Goal: Task Accomplishment & Management: Manage account settings

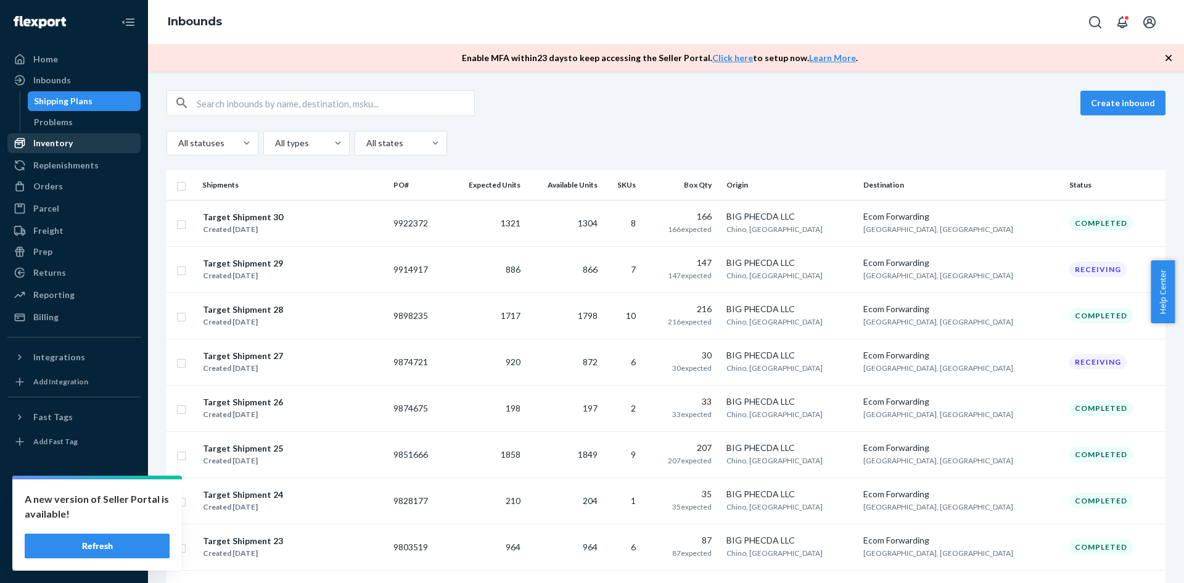
click at [49, 146] on div "Inventory" at bounding box center [52, 143] width 39 height 12
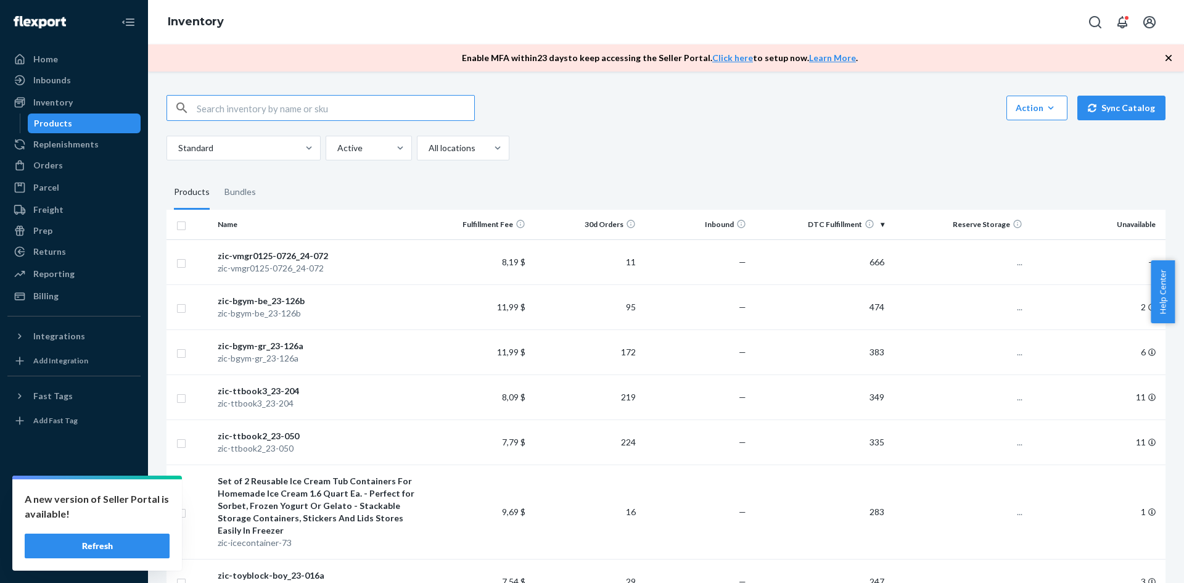
click at [230, 110] on input "text" at bounding box center [336, 108] width 278 height 25
type input "zic-bgym-color_24-191a"
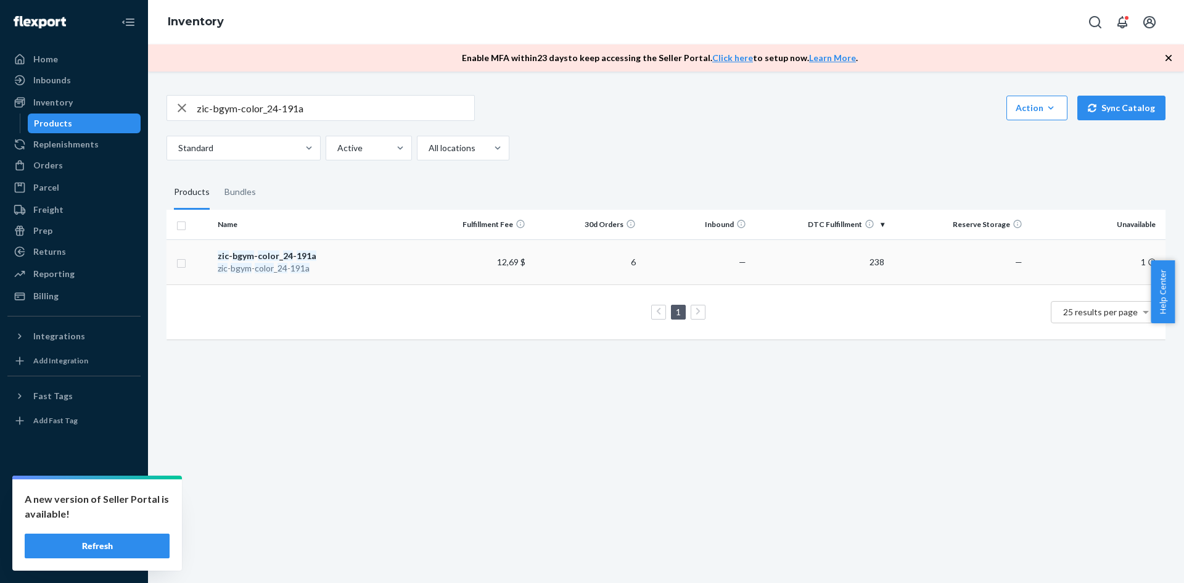
click at [584, 260] on td "6" at bounding box center [585, 261] width 110 height 45
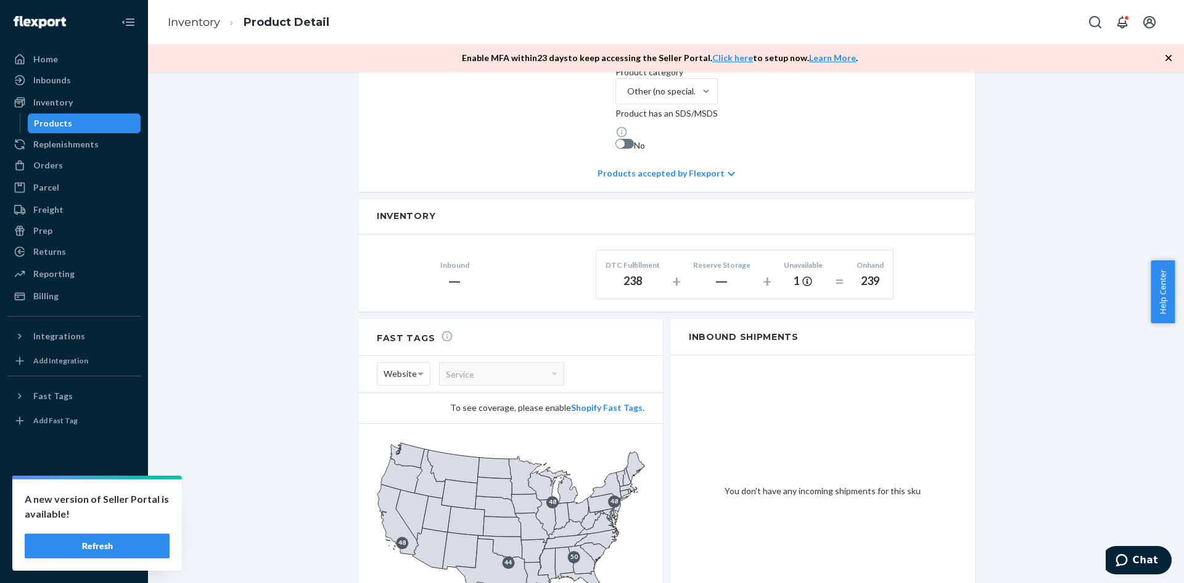
scroll to position [242, 0]
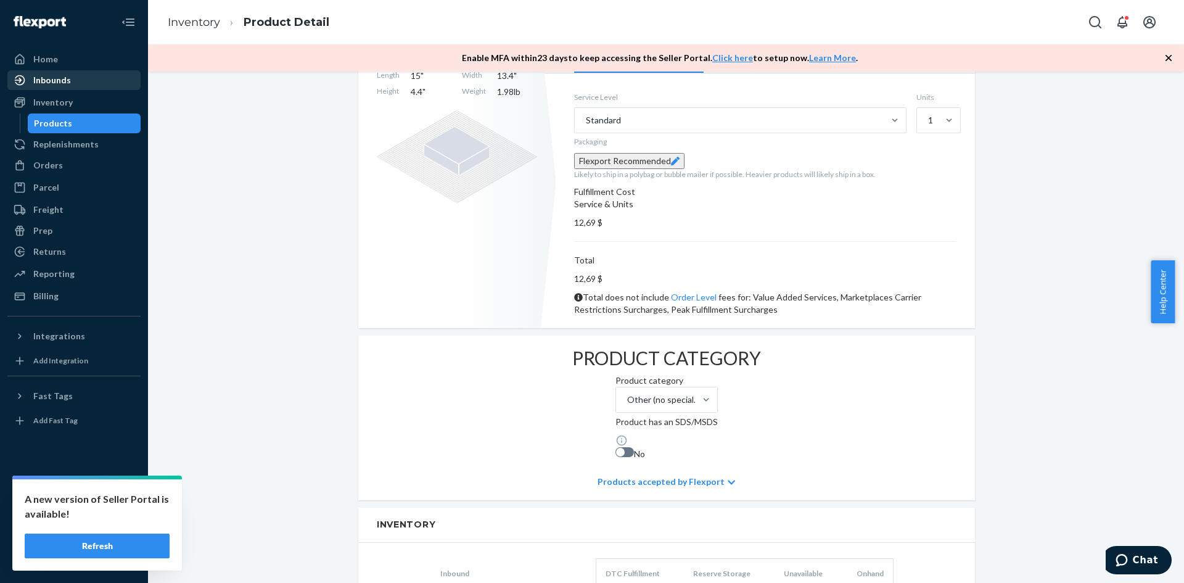
click at [51, 75] on div "Inbounds" at bounding box center [52, 80] width 38 height 12
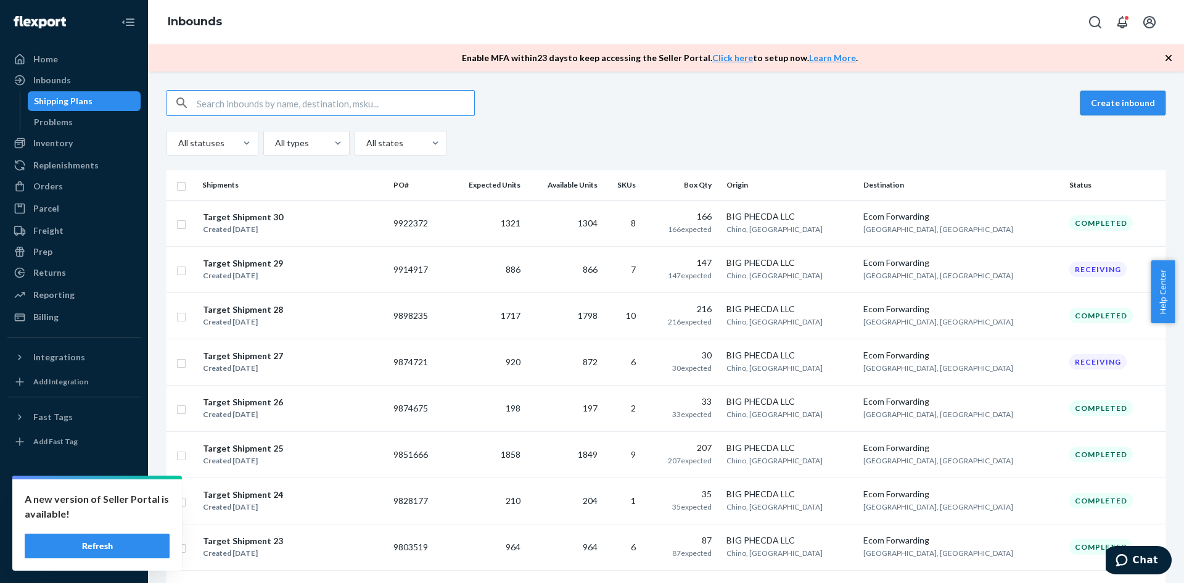
click at [1097, 96] on button "Create inbound" at bounding box center [1123, 103] width 85 height 25
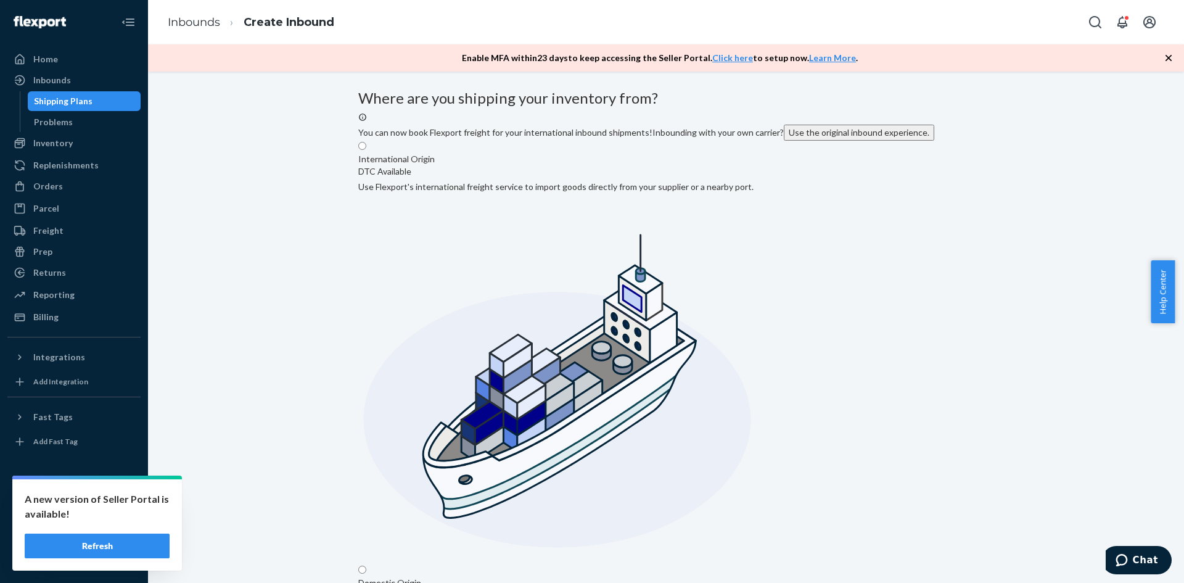
click at [366, 566] on input "Domestic Origin Use Flexport’s extensive US trucking network or your own carrie…" at bounding box center [362, 570] width 8 height 8
radio input "true"
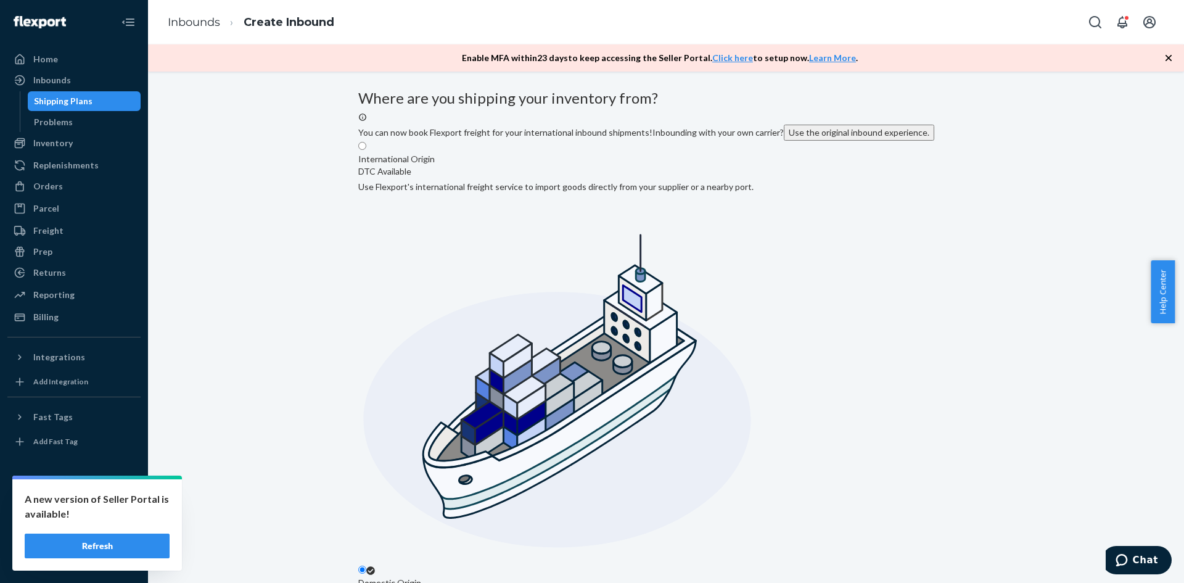
type input "BIG PHECDA LLC"
type input "[STREET_ADDRESS]"
type input "Chino"
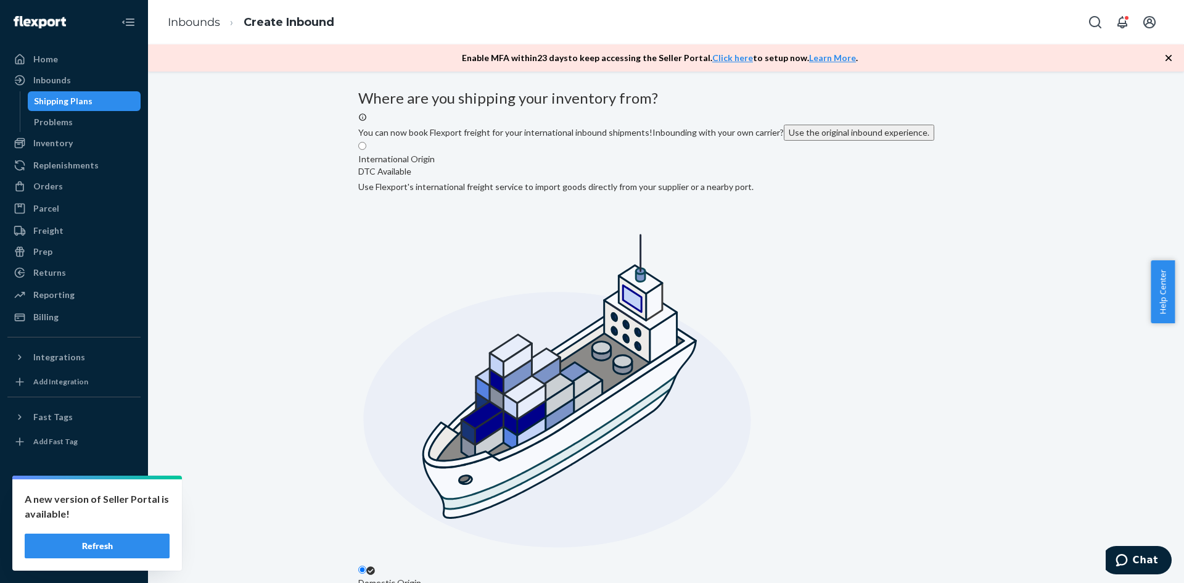
type input "CA"
type input "91708"
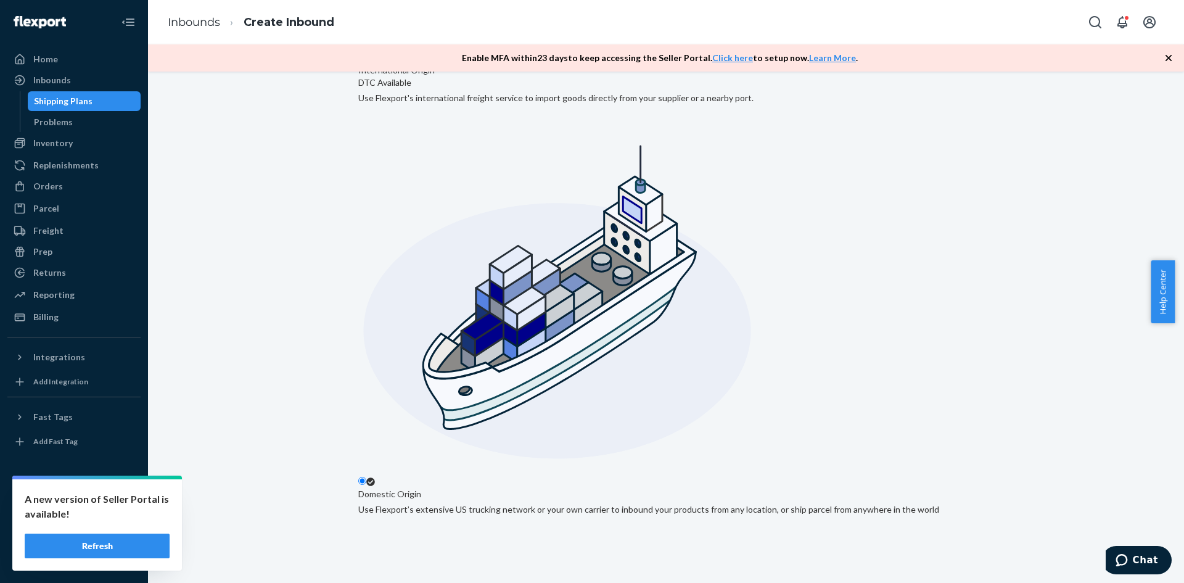
scroll to position [195, 0]
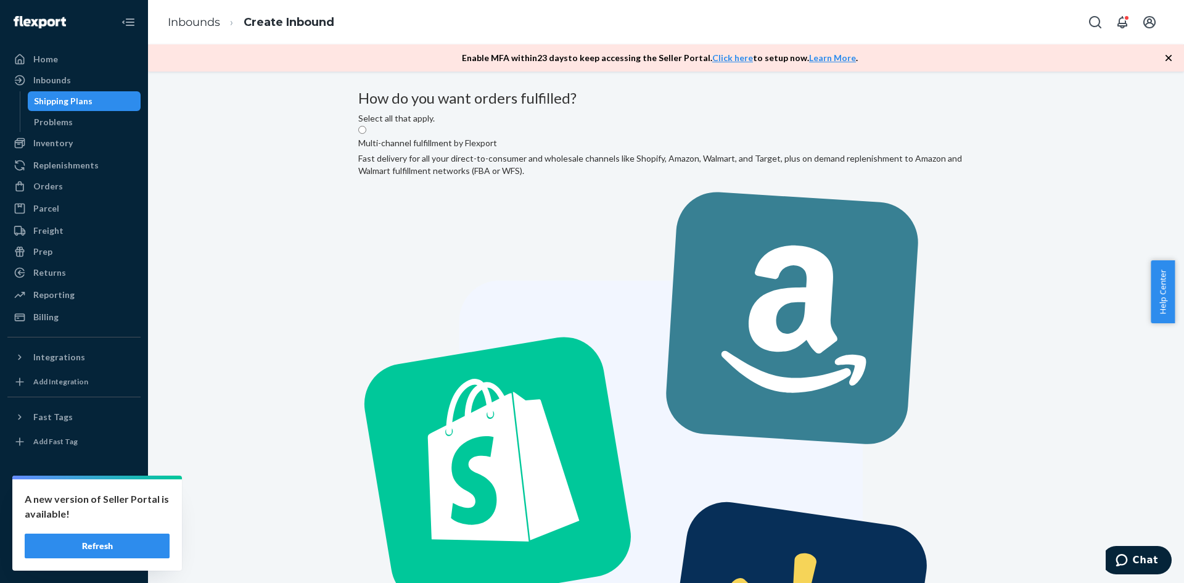
click at [595, 217] on label "Multi-channel fulfillment by Flexport Fast delivery for all your direct-to-cons…" at bounding box center [666, 460] width 616 height 671
click at [366, 134] on input "Multi-channel fulfillment by Flexport Fast delivery for all your direct-to-cons…" at bounding box center [362, 130] width 8 height 8
radio input "true"
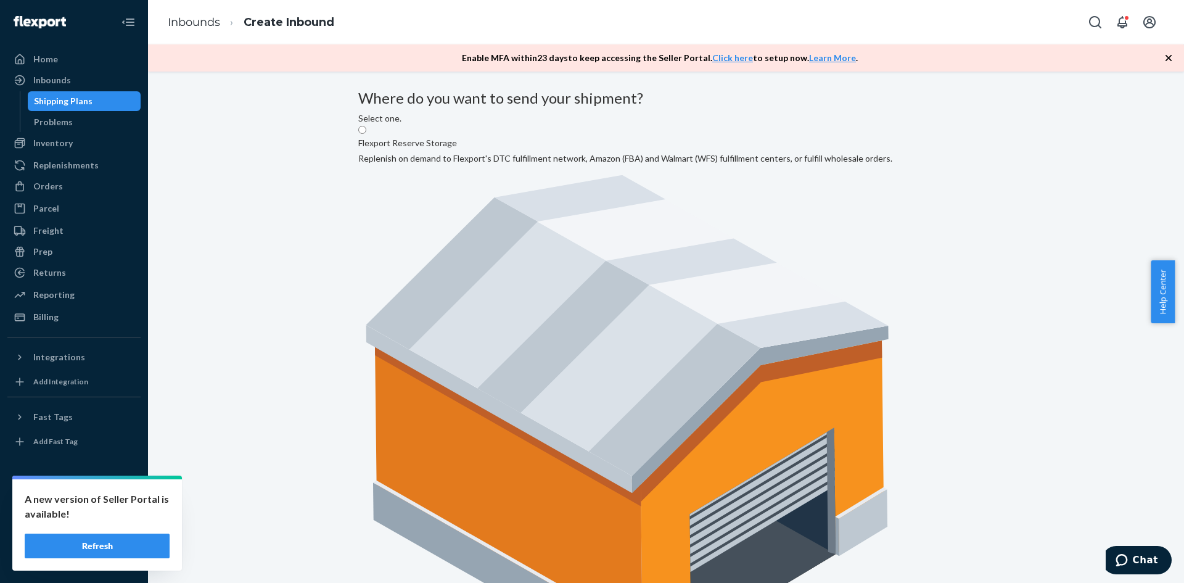
drag, startPoint x: 720, startPoint y: 215, endPoint x: 773, endPoint y: 283, distance: 85.7
radio input "true"
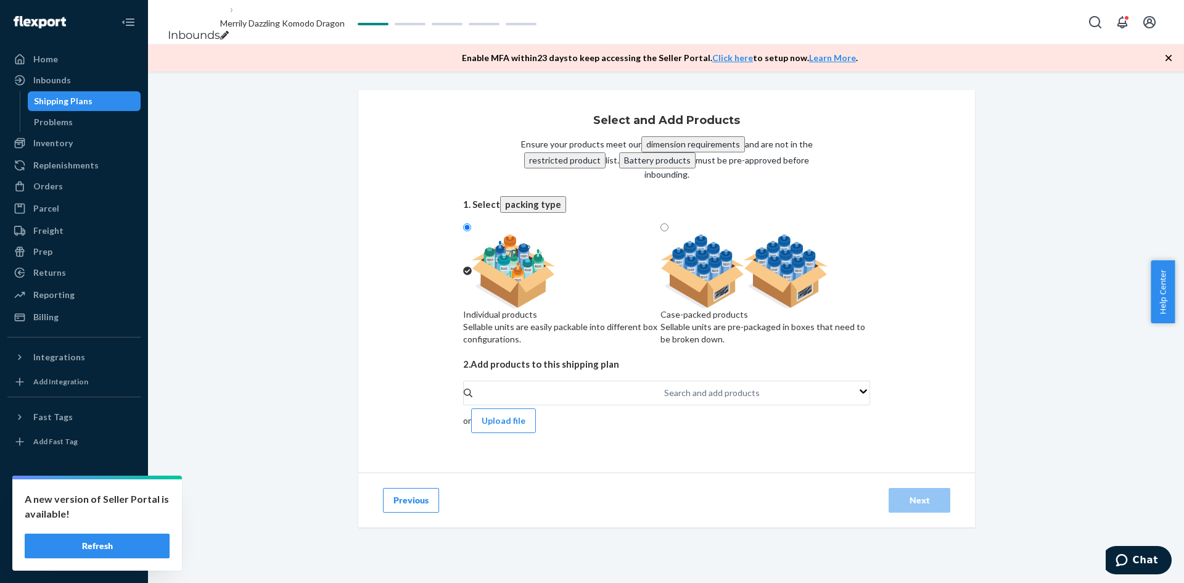
click at [757, 345] on div "Case-packed products Sellable units are pre-packaged in boxes that need to be b…" at bounding box center [766, 326] width 210 height 37
click at [669, 231] on input "Case-packed products Sellable units are pre-packaged in boxes that need to be b…" at bounding box center [665, 227] width 8 height 8
radio input "true"
radio input "false"
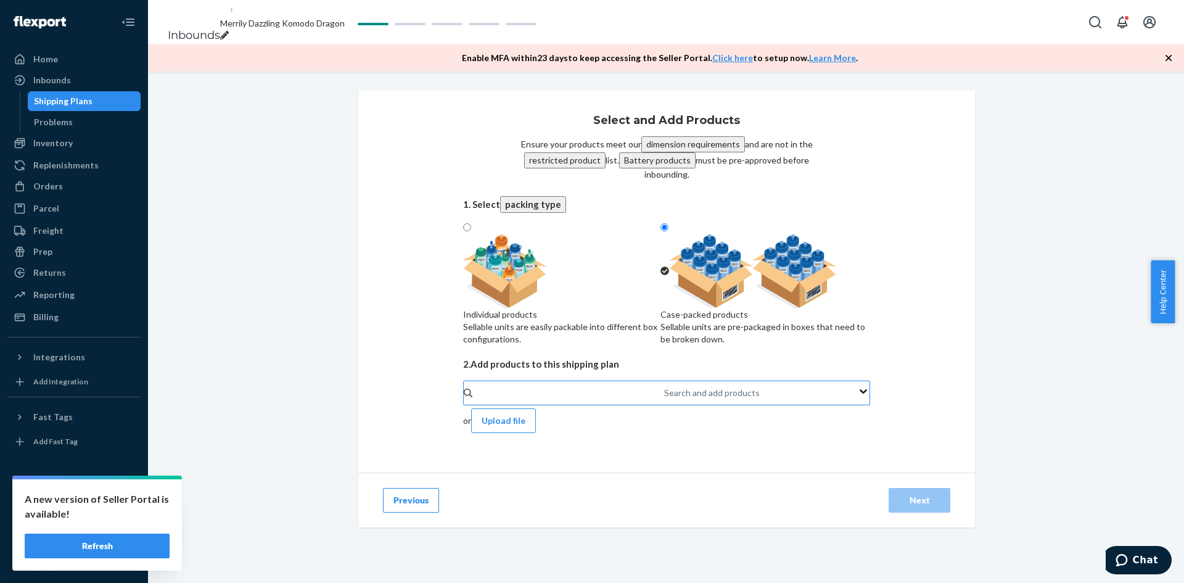
click at [664, 399] on div "Search and add products" at bounding box center [712, 393] width 96 height 12
click at [664, 399] on input "Search and add products" at bounding box center [664, 393] width 1 height 12
paste input "zic-babyb5-sa_23-167c"
type input "zic-babyb5-sa_23-167c"
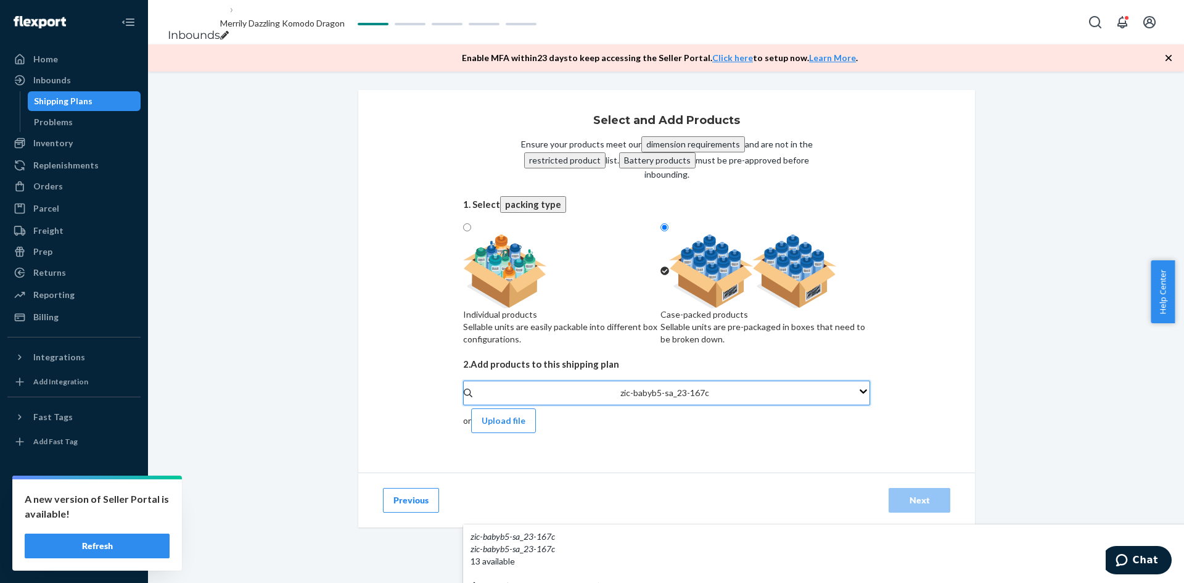
click at [556, 543] on div "zic - babyb5 - sa _ 23 - 167c" at bounding box center [972, 549] width 1003 height 12
click at [621, 399] on input "zic-babyb5-sa_23-167c" at bounding box center [665, 393] width 89 height 12
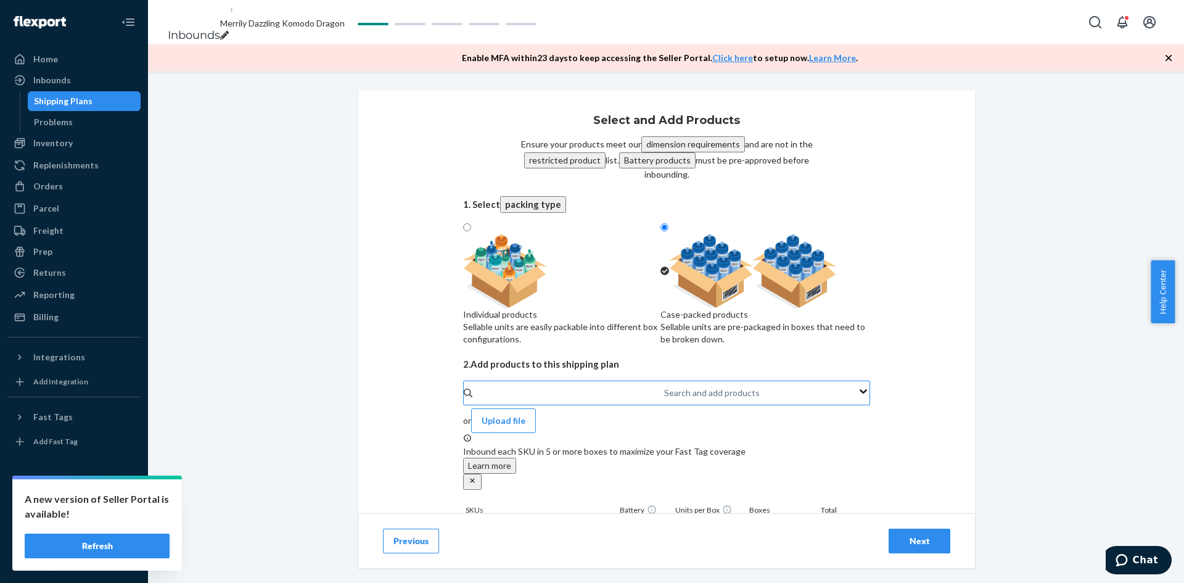
click at [664, 399] on div "Search and add products" at bounding box center [712, 393] width 96 height 12
click at [664, 399] on input "Search and add products" at bounding box center [664, 393] width 1 height 12
paste input "zic-rbinder-bg_23-018b"
type input "zic-rbinder-bg_23-018b"
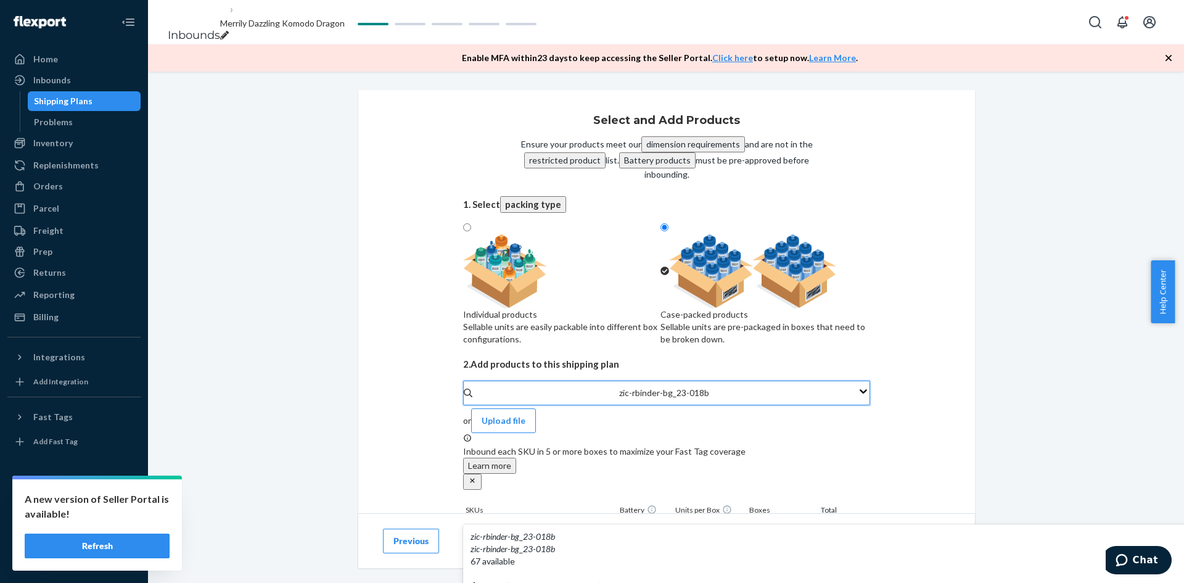
click at [536, 543] on em "018b" at bounding box center [545, 548] width 19 height 10
click at [619, 399] on input "zic-rbinder-bg_23-018b" at bounding box center [664, 393] width 91 height 12
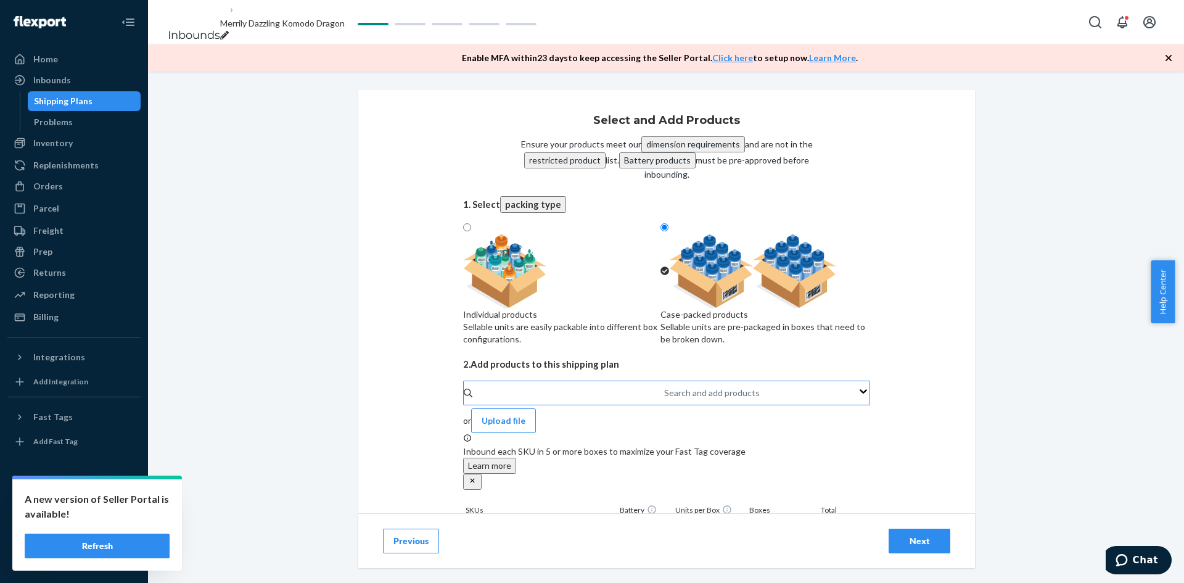
click at [664, 396] on div "Search and add products" at bounding box center [664, 393] width 1 height 15
click at [664, 396] on input "Search and add products" at bounding box center [664, 393] width 1 height 12
paste input "zic-recipeb-sa_23-059a"
type input "zic-recipeb-sa_23-059a"
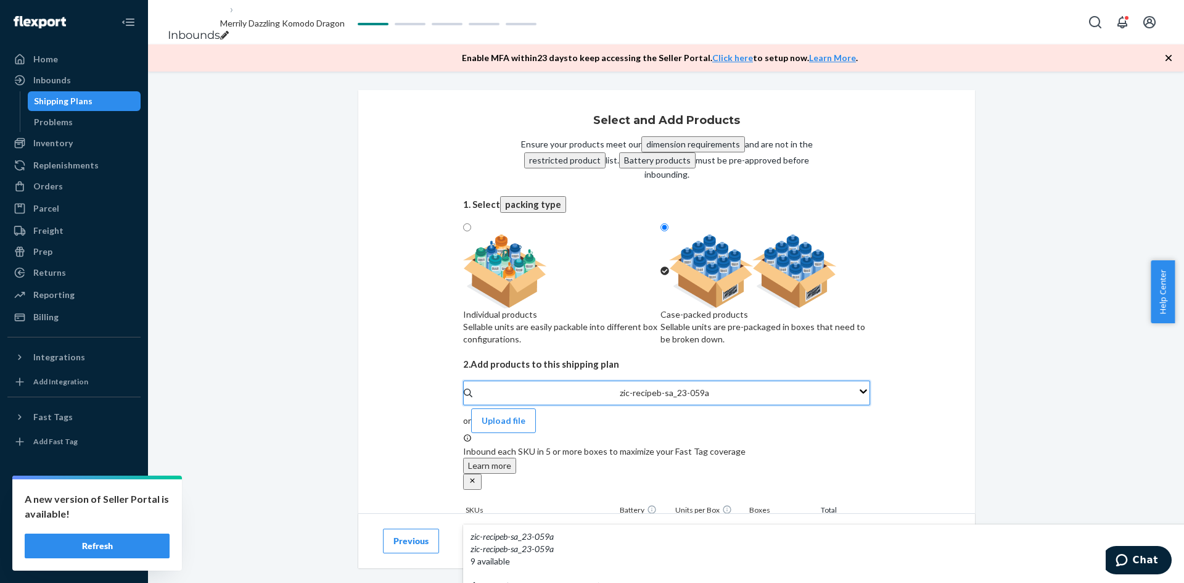
click at [565, 543] on div "zic - recipeb - sa _ 23 - 059a" at bounding box center [972, 549] width 1003 height 12
click at [620, 399] on input "zic-recipeb-sa_23-059a" at bounding box center [665, 393] width 90 height 12
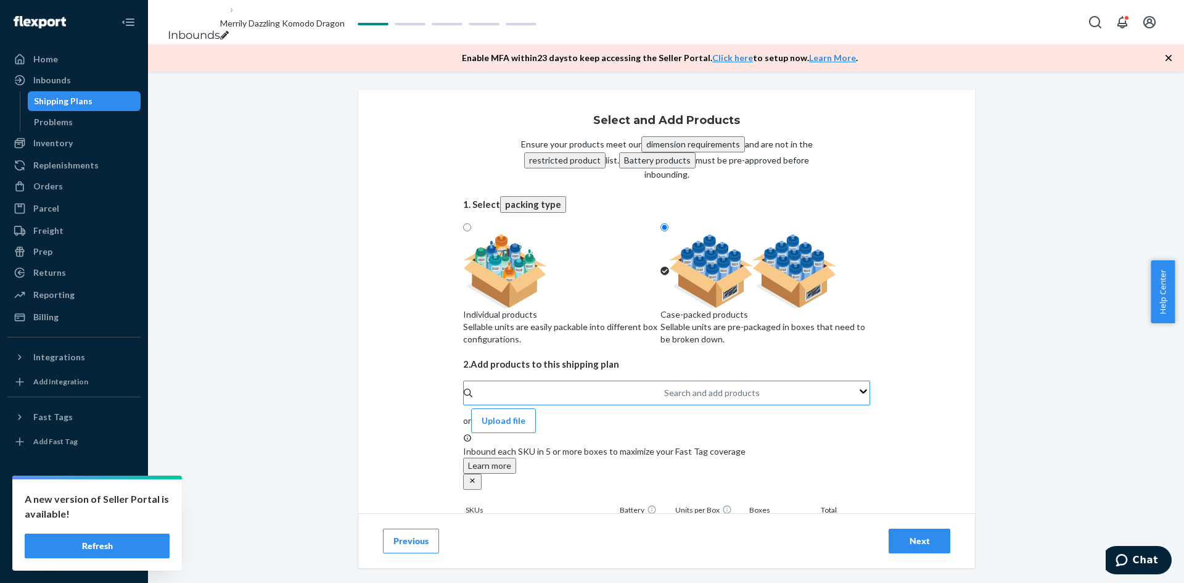
click at [664, 400] on div "Search and add products" at bounding box center [664, 393] width 1 height 15
click at [664, 399] on input "Search and add products" at bounding box center [664, 393] width 1 height 12
paste input "zic-ttbook2_23-050"
type input "zic-ttbook2_23-050"
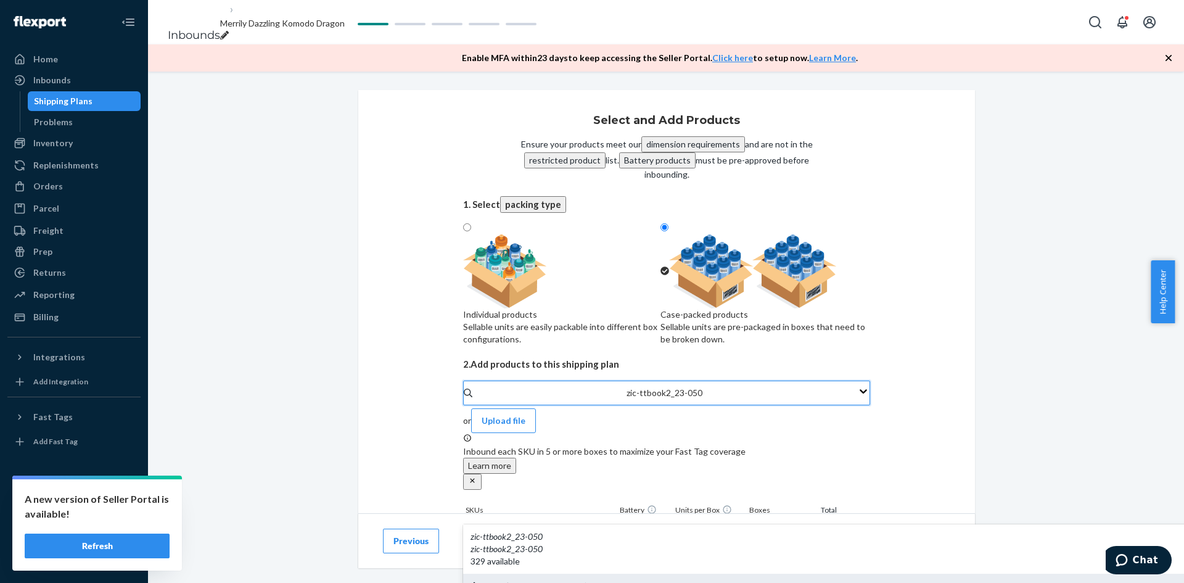
click at [567, 524] on div "zic - ttbook2 _ 23 - 050 zic - ttbook2 _ 23 - 050 329 available" at bounding box center [972, 548] width 1018 height 49
click at [627, 399] on input "zic-ttbook2_23-050" at bounding box center [665, 393] width 76 height 12
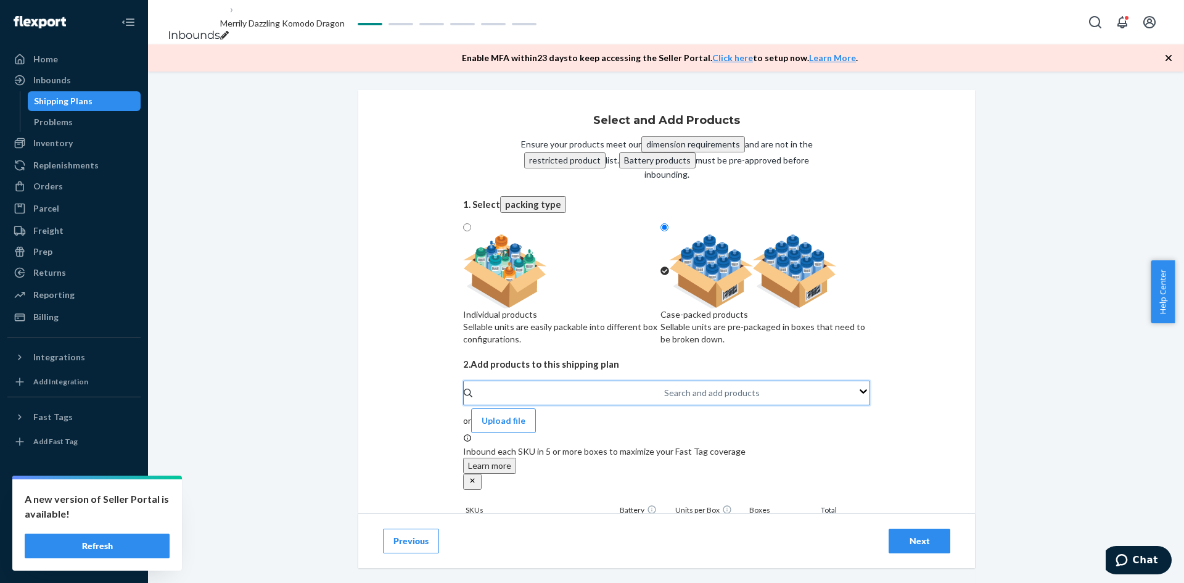
click at [664, 400] on div "Search and add products" at bounding box center [664, 393] width 1 height 15
click at [664, 399] on input "0 results available. Use Up and Down to choose options, press Enter to select t…" at bounding box center [664, 393] width 1 height 12
paste input "zic-ttbook3_23-204"
type input "zic-ttbook3_23-204"
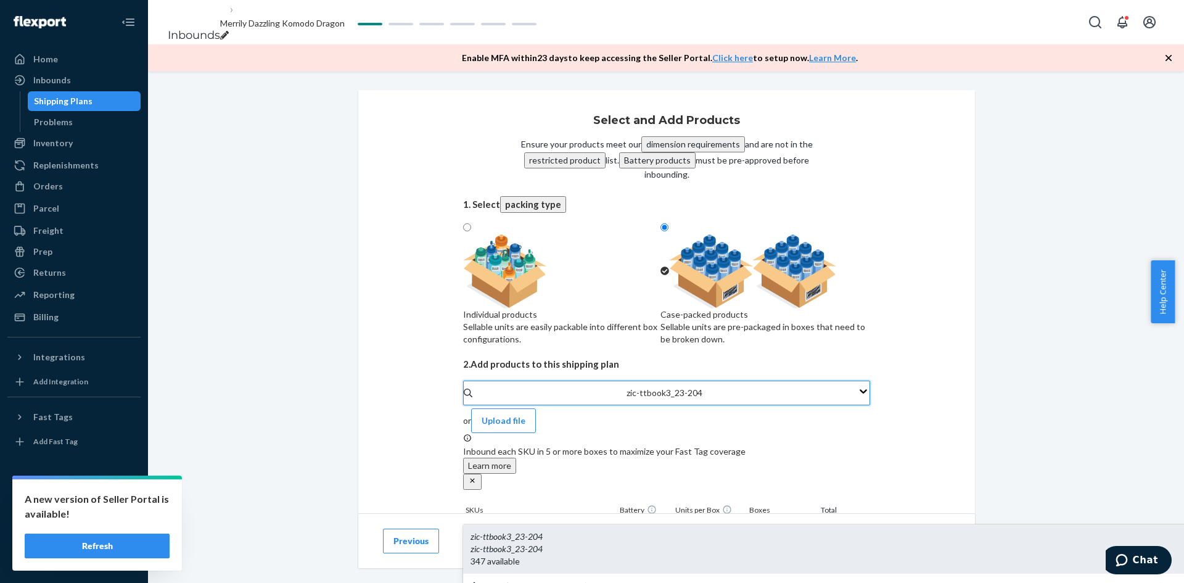
click at [580, 543] on div "zic - ttbook3 _ 23 - 204" at bounding box center [972, 549] width 1003 height 12
click at [627, 399] on input "zic-ttbook3_23-204" at bounding box center [665, 393] width 76 height 12
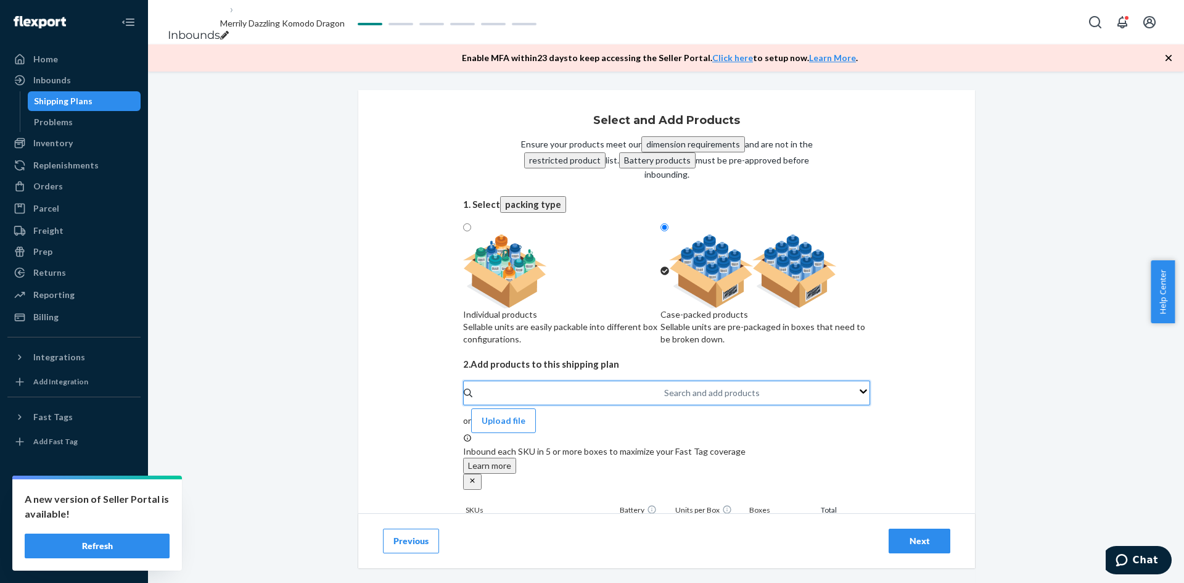
click at [664, 400] on div "Search and add products" at bounding box center [664, 393] width 1 height 15
click at [664, 399] on input "0 results available. Use Up and Down to choose options, press Enter to select t…" at bounding box center [664, 393] width 1 height 12
paste input "zic-weddingbook2-217"
type input "zic-weddingbook2-217"
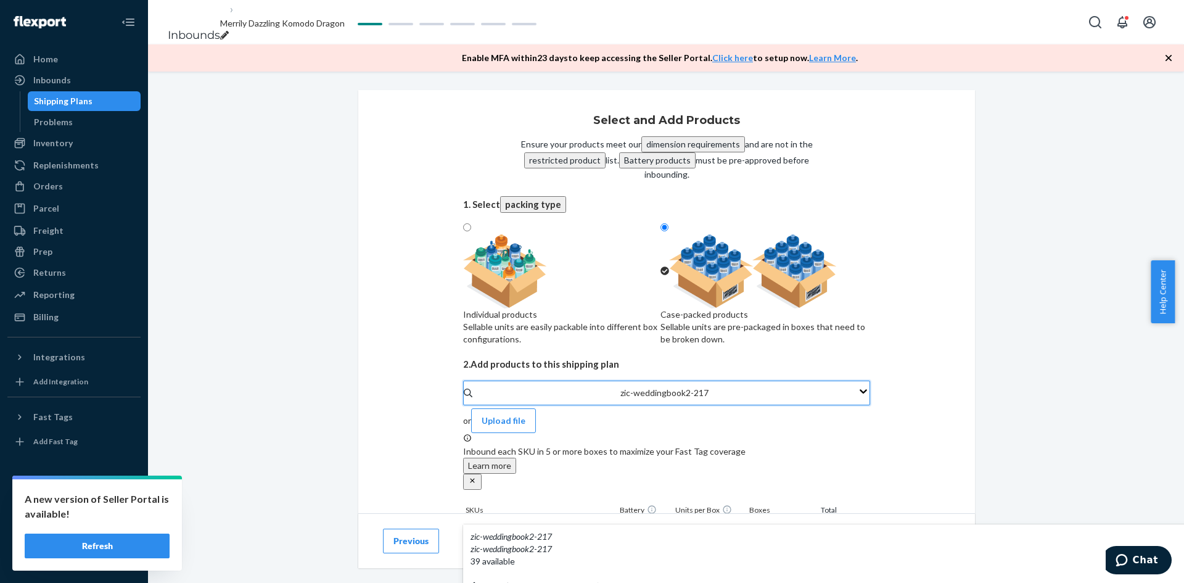
click at [564, 543] on div "zic - weddingbook2 - 217" at bounding box center [972, 549] width 1003 height 12
click at [621, 399] on input "zic-weddingbook2-217" at bounding box center [665, 393] width 89 height 12
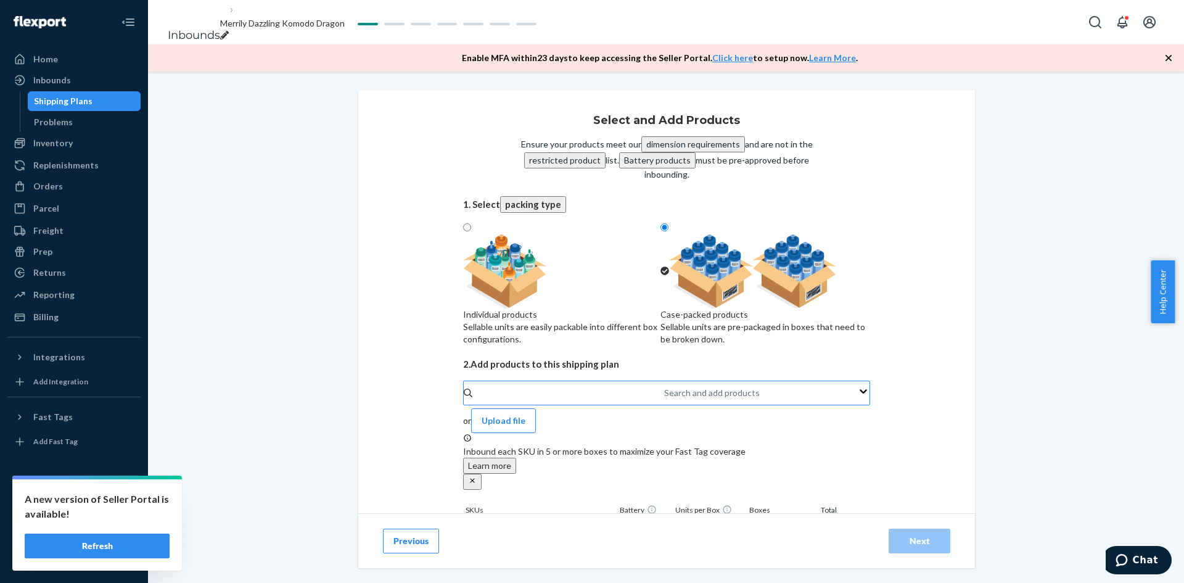
click at [664, 400] on div "Search and add products" at bounding box center [664, 393] width 1 height 15
click at [664, 399] on input "Search and add products" at bounding box center [664, 393] width 1 height 12
paste input "zic-vpm-sage_23-154b"
type input "zic-vpm-sage_23-154b"
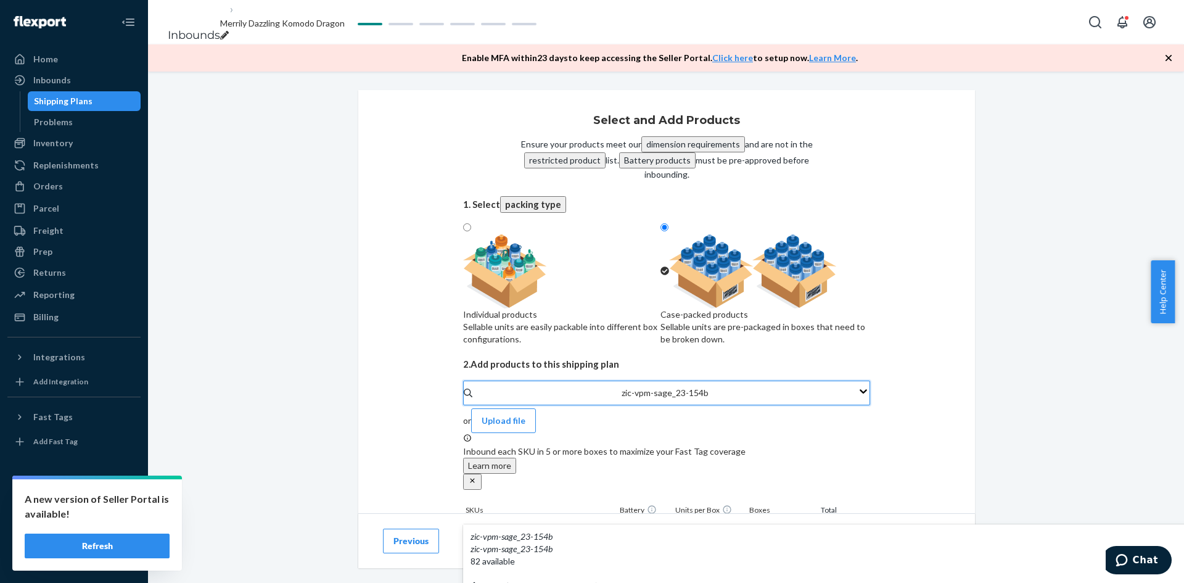
click at [545, 543] on div "zic - vpm - sage _ 23 - 154b" at bounding box center [972, 549] width 1003 height 12
click at [622, 399] on input "zic-vpm-sage_23-154b" at bounding box center [665, 393] width 87 height 12
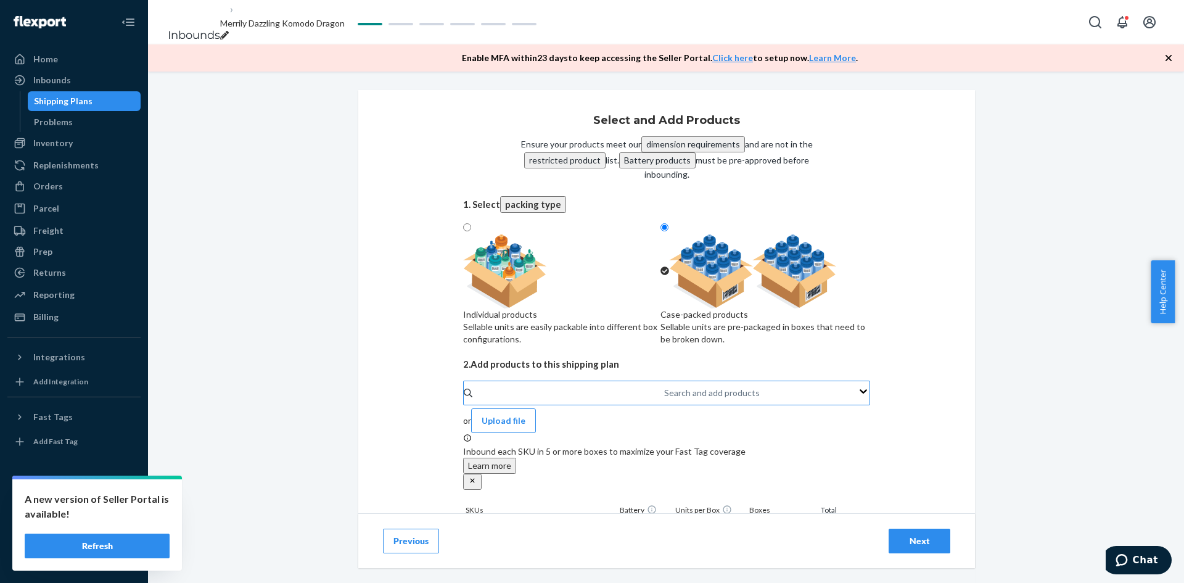
click at [664, 397] on div "Search and add products" at bounding box center [664, 393] width 1 height 15
click at [664, 397] on input "Search and add products" at bounding box center [664, 393] width 1 height 12
paste input "zic-breadbox-cre_24-060a"
type input "zic-breadbox-cre_24-060a"
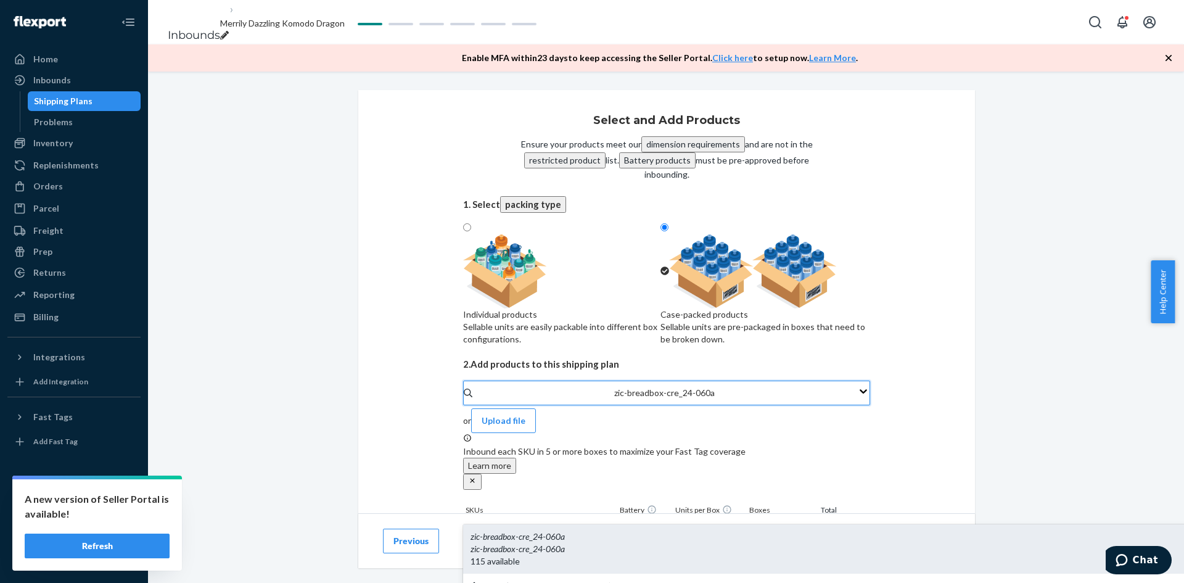
click at [572, 543] on div "zic - breadbox - cre _ 24 - 060a" at bounding box center [972, 549] width 1003 height 12
click at [614, 399] on input "zic-breadbox-cre_24-060a" at bounding box center [664, 393] width 101 height 12
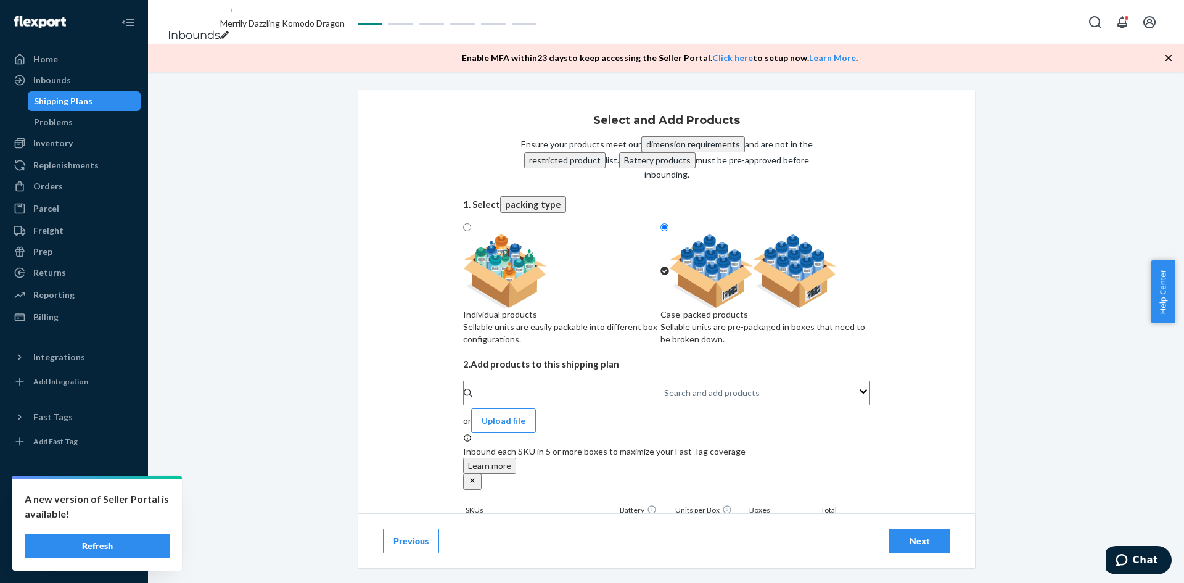
click at [664, 400] on div "Search and add products" at bounding box center [664, 393] width 1 height 15
click at [664, 399] on input "Search and add products" at bounding box center [664, 393] width 1 height 12
paste input "zic-bshelf-sage_23-205a"
type input "zic-bshelf-sage_23-205a"
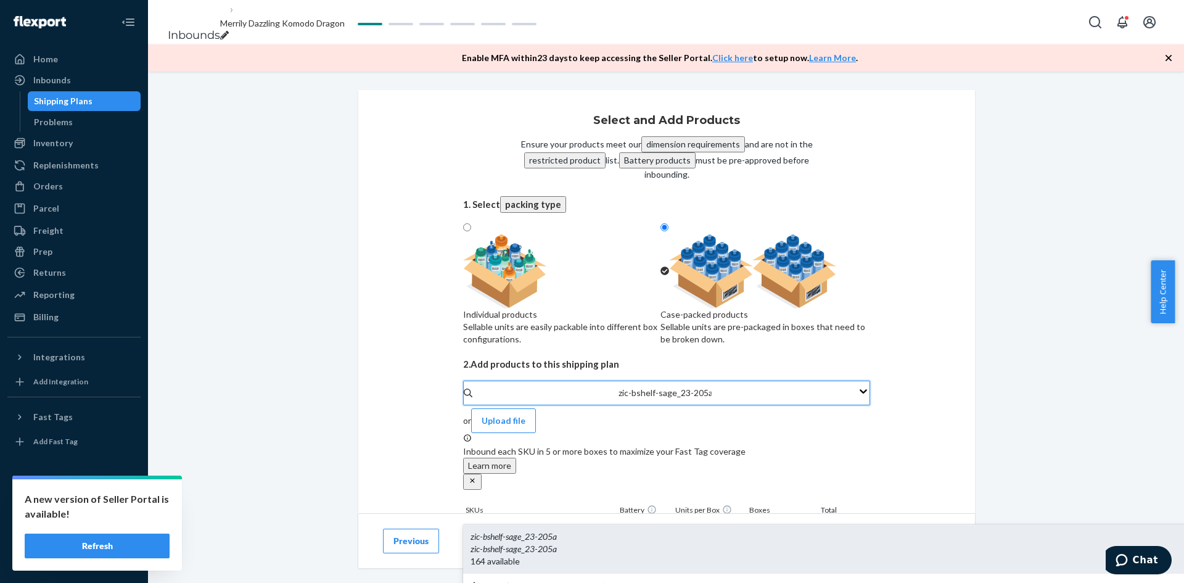
click at [592, 543] on div "zic - bshelf - sage _ 23 - 205a" at bounding box center [972, 549] width 1003 height 12
click at [619, 399] on input "zic-bshelf-sage_23-205a" at bounding box center [665, 393] width 93 height 12
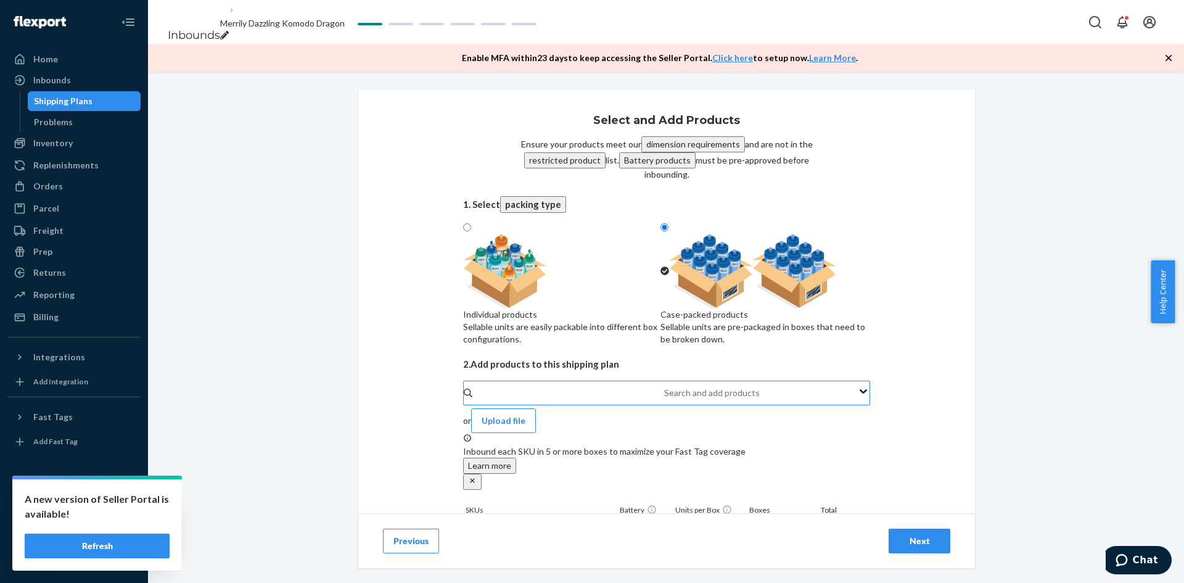
click at [664, 397] on div "Search and add products" at bounding box center [712, 393] width 96 height 12
click at [664, 397] on input "Search and add products" at bounding box center [664, 393] width 1 height 12
paste input "zic-bgym-color_24-191a"
type input "zic-bgym-color_24-191a"
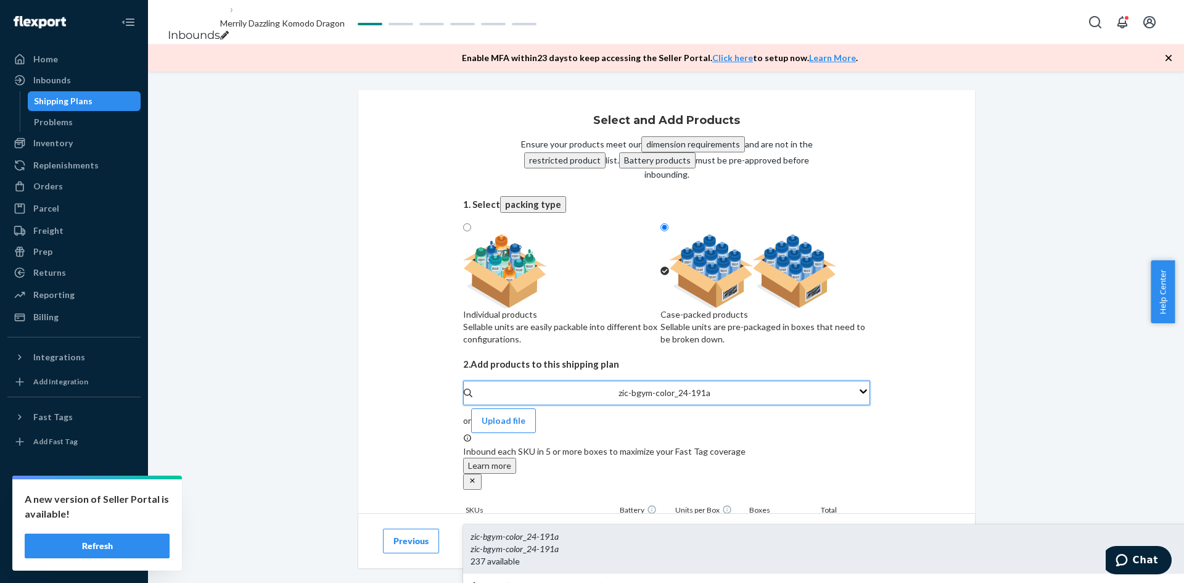
click at [559, 543] on div "zic - bgym - color _ 24 - 191a" at bounding box center [972, 549] width 1003 height 12
click at [619, 399] on input "zic-bgym-color_24-191a" at bounding box center [665, 393] width 93 height 12
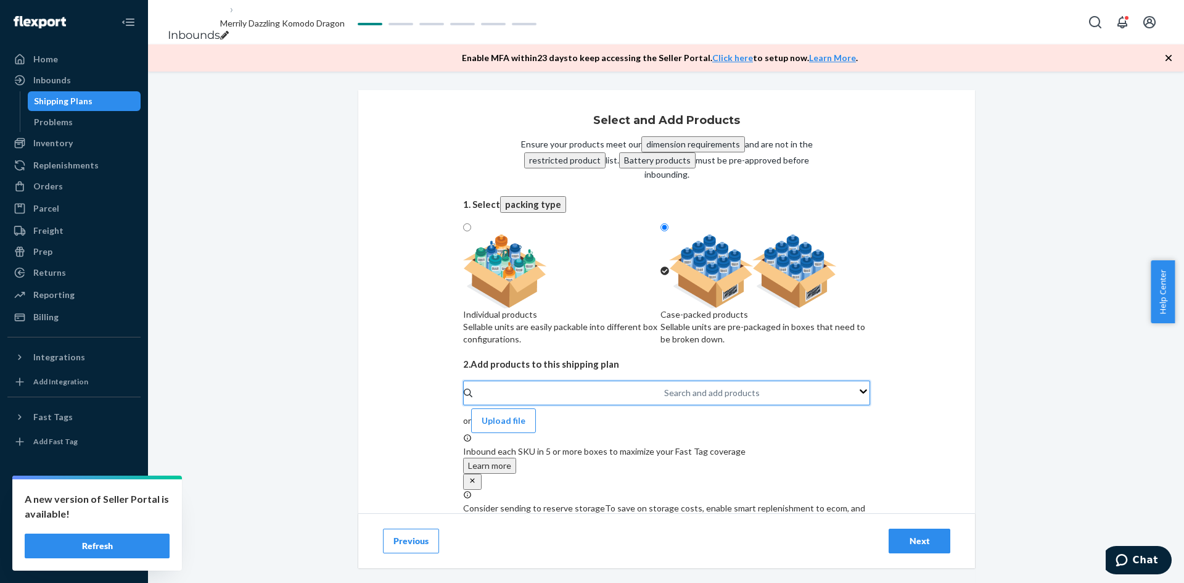
click at [664, 400] on div "Search and add products" at bounding box center [664, 393] width 1 height 15
click at [664, 399] on input "0 results available. Use Up and Down to choose options, press Enter to select t…" at bounding box center [664, 393] width 1 height 12
paste input "zic-mfilebox2-ivory-243"
type input "zic-mfilebox2-ivory-243"
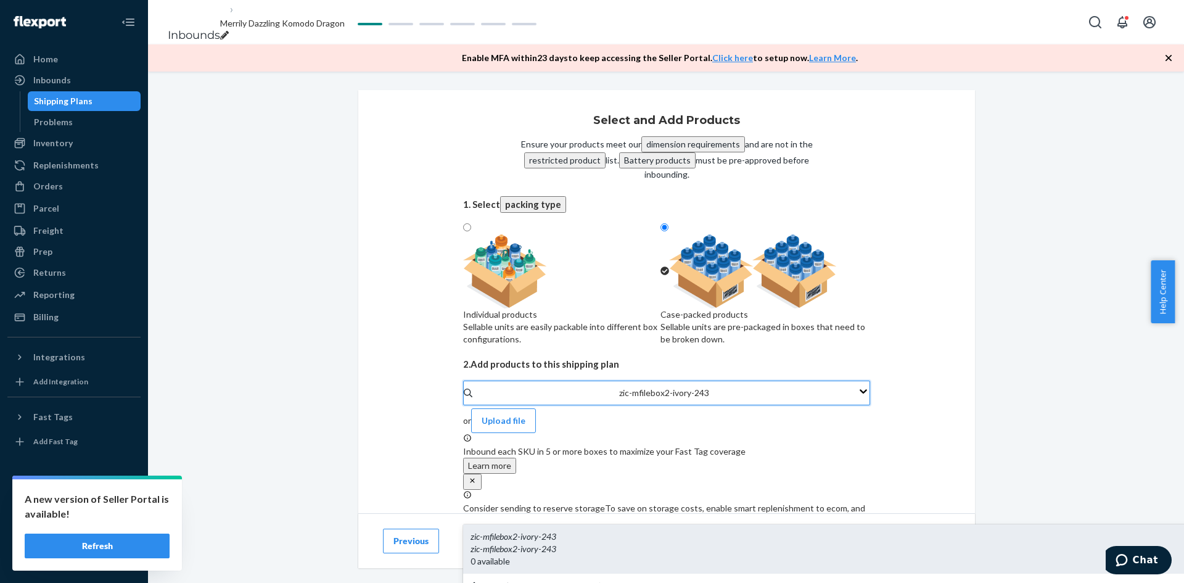
click at [579, 530] on div "zic - mfilebox2 - ivory - 243" at bounding box center [972, 536] width 1003 height 12
click at [619, 399] on input "zic-mfilebox2-ivory-243" at bounding box center [665, 393] width 92 height 12
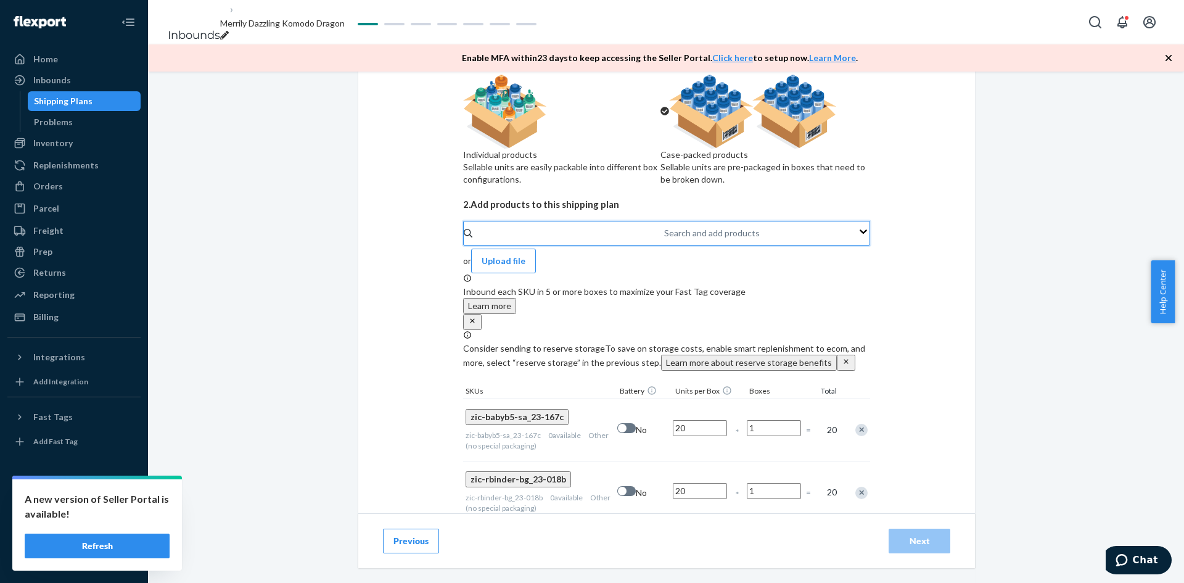
scroll to position [247, 0]
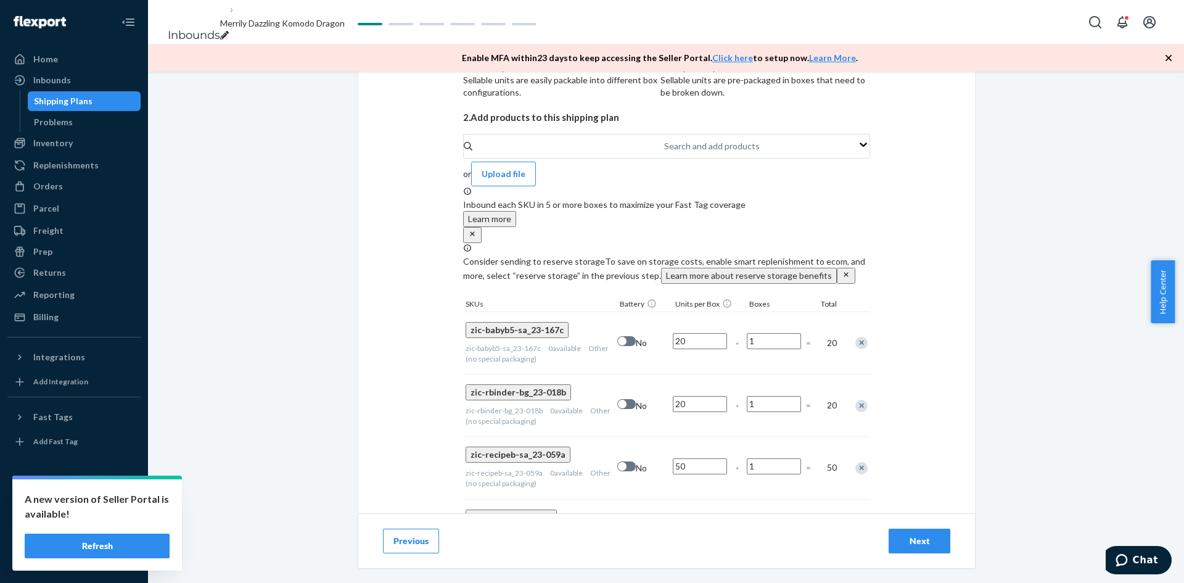
click at [767, 344] on input "1" at bounding box center [774, 341] width 54 height 16
type input "10"
click at [767, 396] on input "1" at bounding box center [774, 404] width 54 height 16
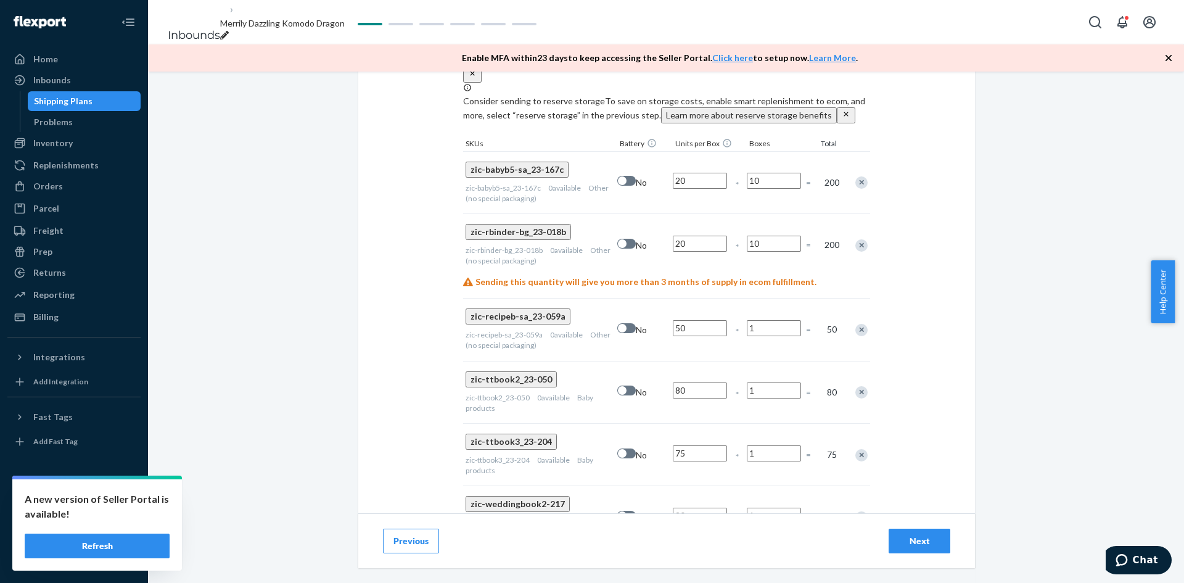
scroll to position [432, 0]
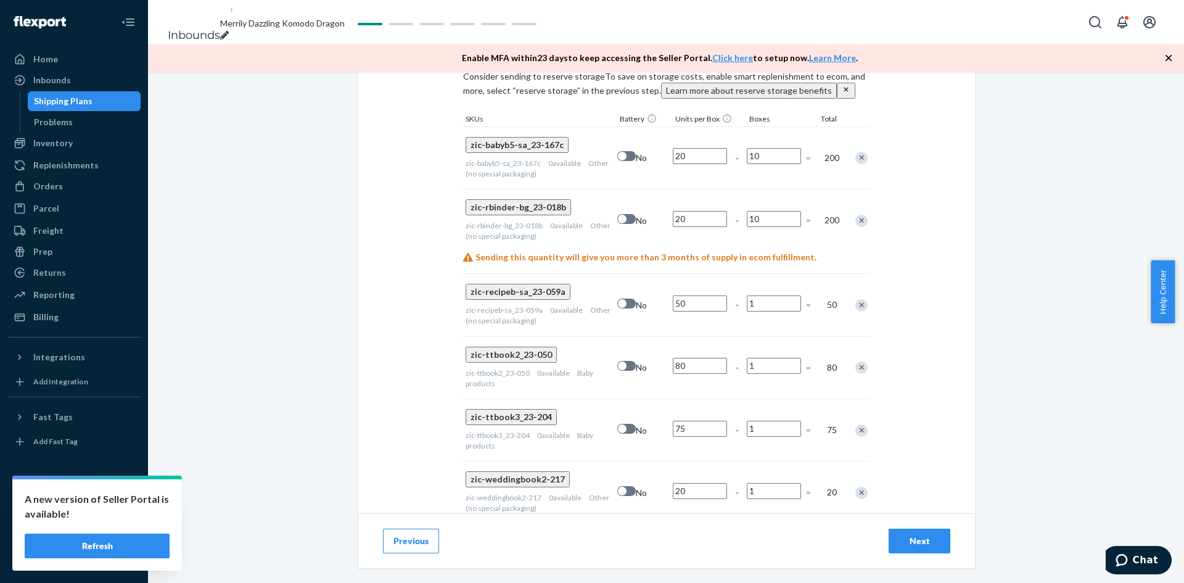
type input "10"
click at [768, 295] on input "1" at bounding box center [774, 303] width 54 height 16
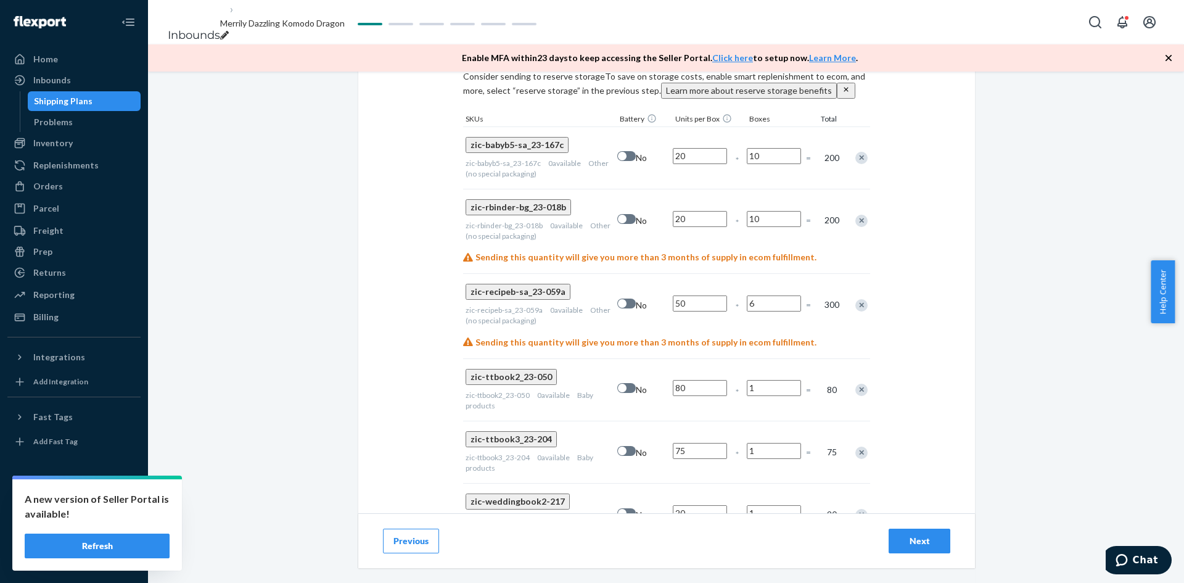
type input "6"
click at [763, 380] on input "1" at bounding box center [774, 388] width 54 height 16
type input "4"
click at [775, 443] on input "1" at bounding box center [774, 451] width 54 height 16
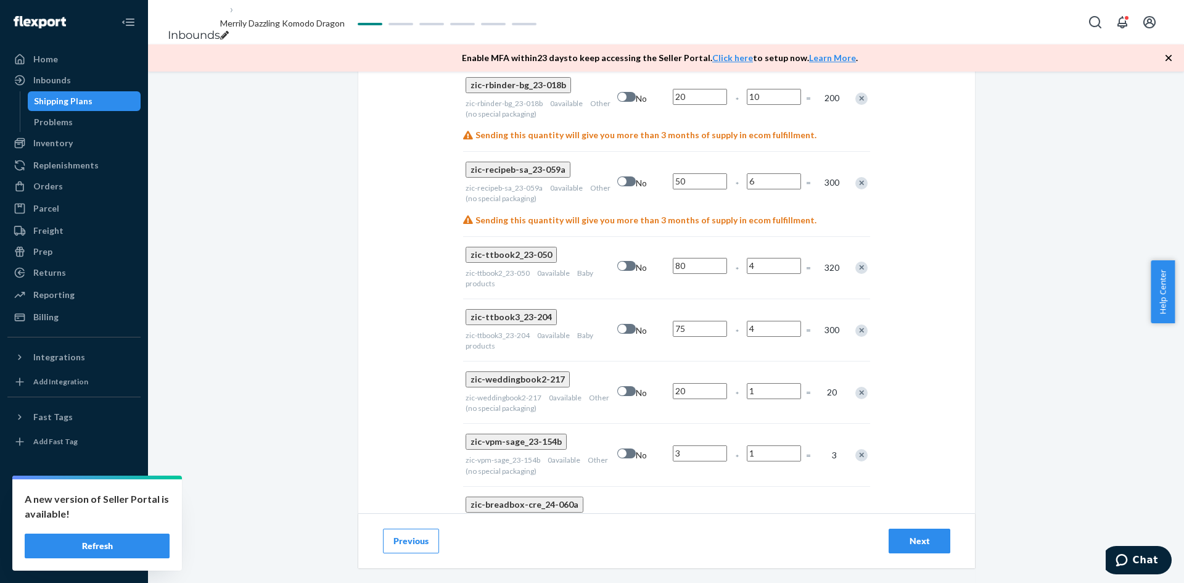
scroll to position [555, 0]
type input "4"
click at [777, 382] on input "1" at bounding box center [774, 390] width 54 height 16
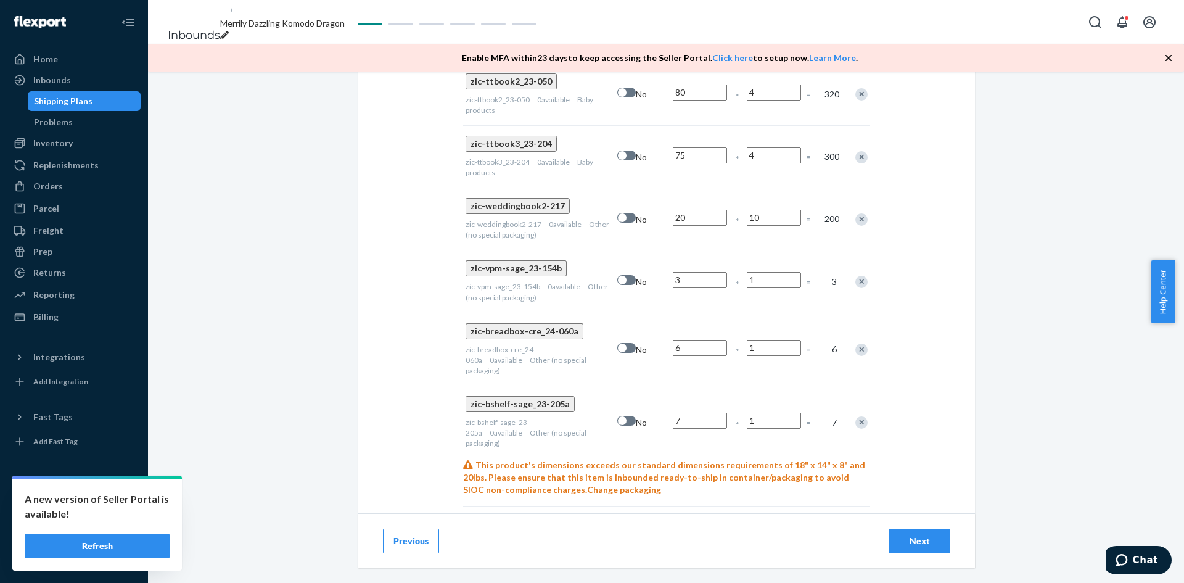
scroll to position [740, 0]
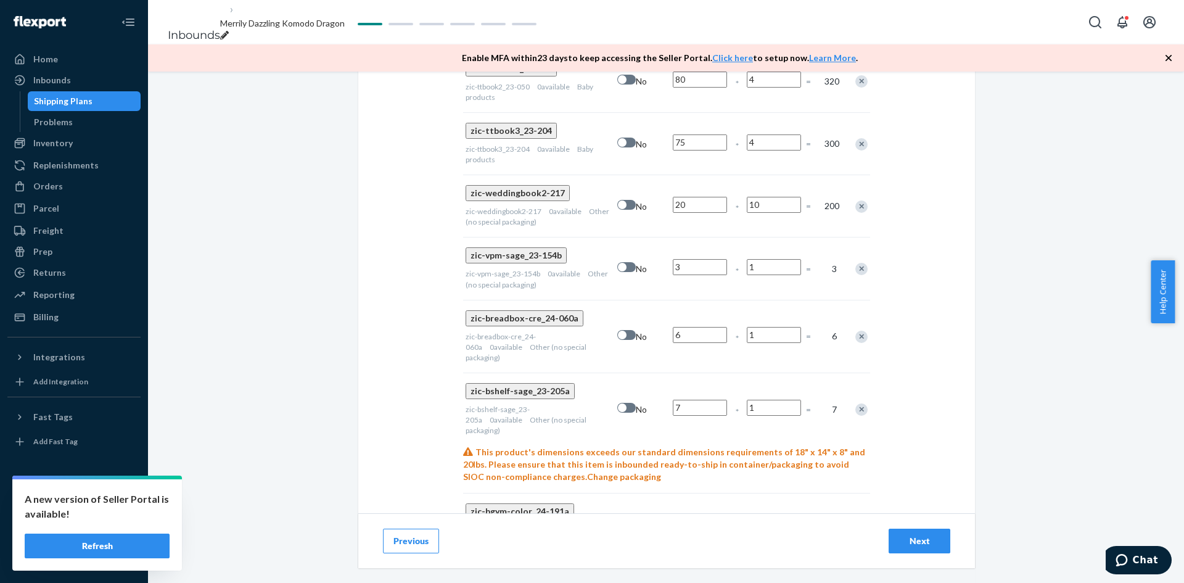
type input "10"
click at [770, 259] on input "1" at bounding box center [774, 267] width 54 height 16
type input "33"
click at [768, 327] on input "1" at bounding box center [774, 335] width 54 height 16
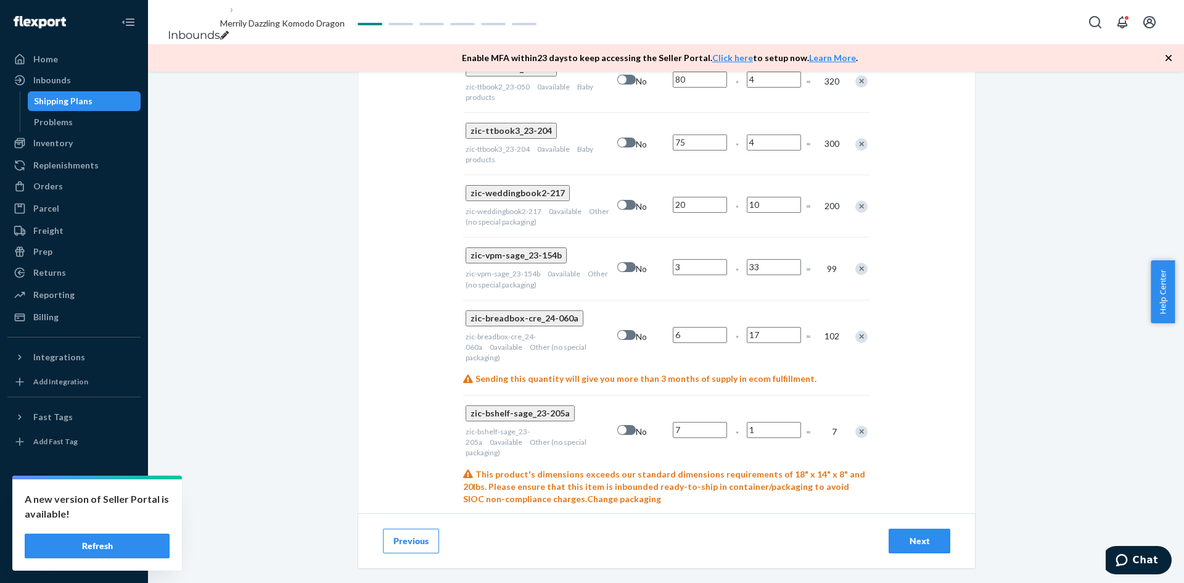
type input "17"
click at [775, 422] on input "1" at bounding box center [774, 430] width 54 height 16
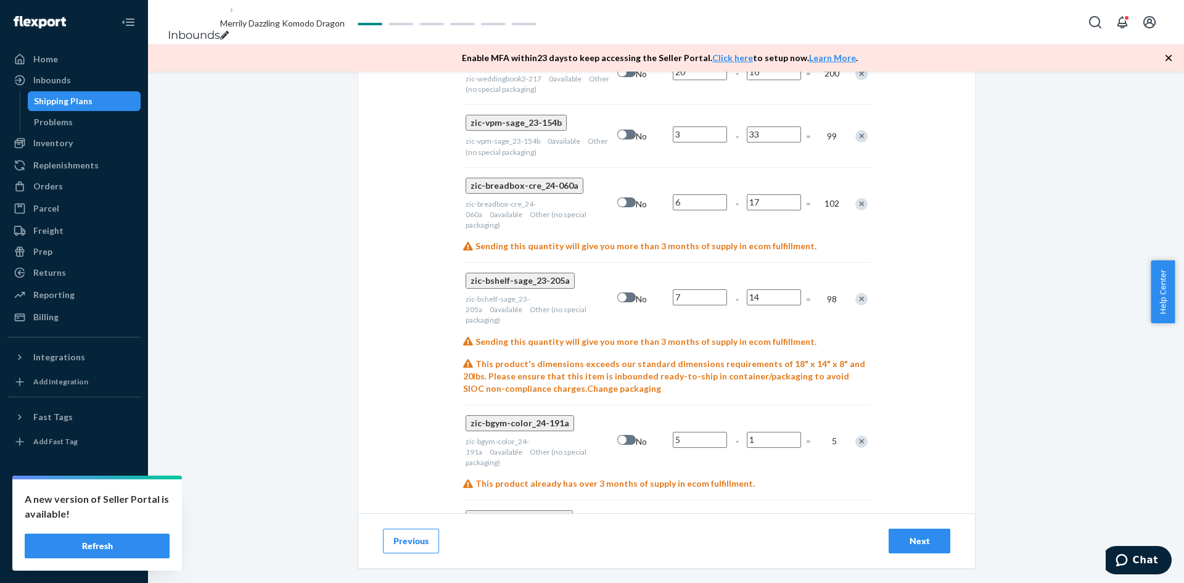
scroll to position [873, 0]
type input "14"
click at [778, 431] on input "1" at bounding box center [774, 439] width 54 height 16
type input "20"
click at [693, 526] on input "50" at bounding box center [700, 534] width 54 height 16
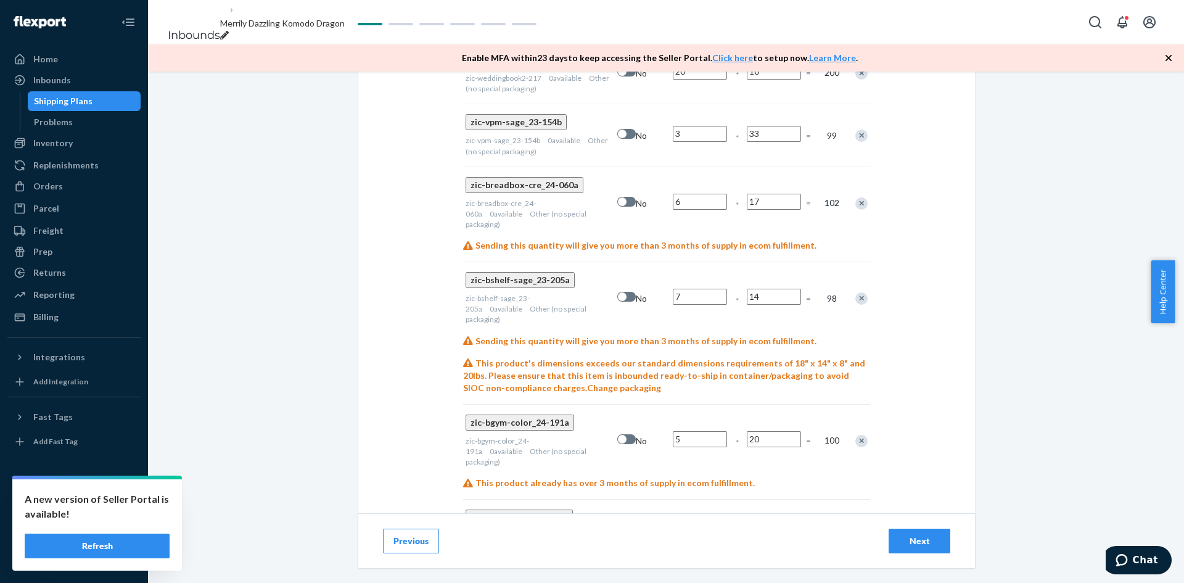
type input "5"
click at [783, 526] on input "1" at bounding box center [774, 534] width 54 height 16
type input "40"
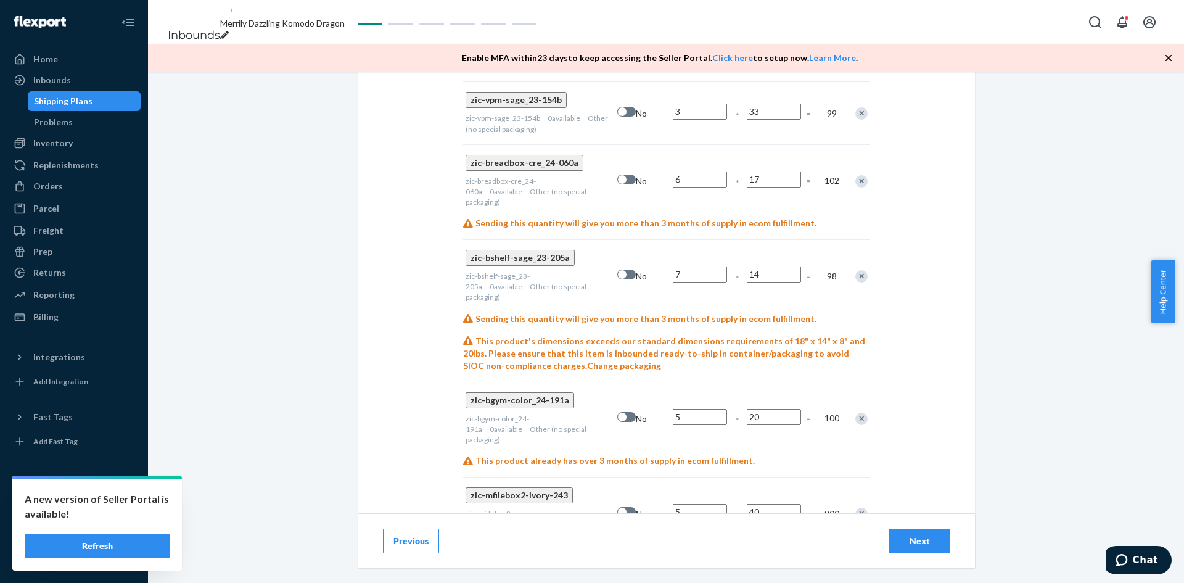
click at [914, 539] on div "Next" at bounding box center [919, 541] width 41 height 12
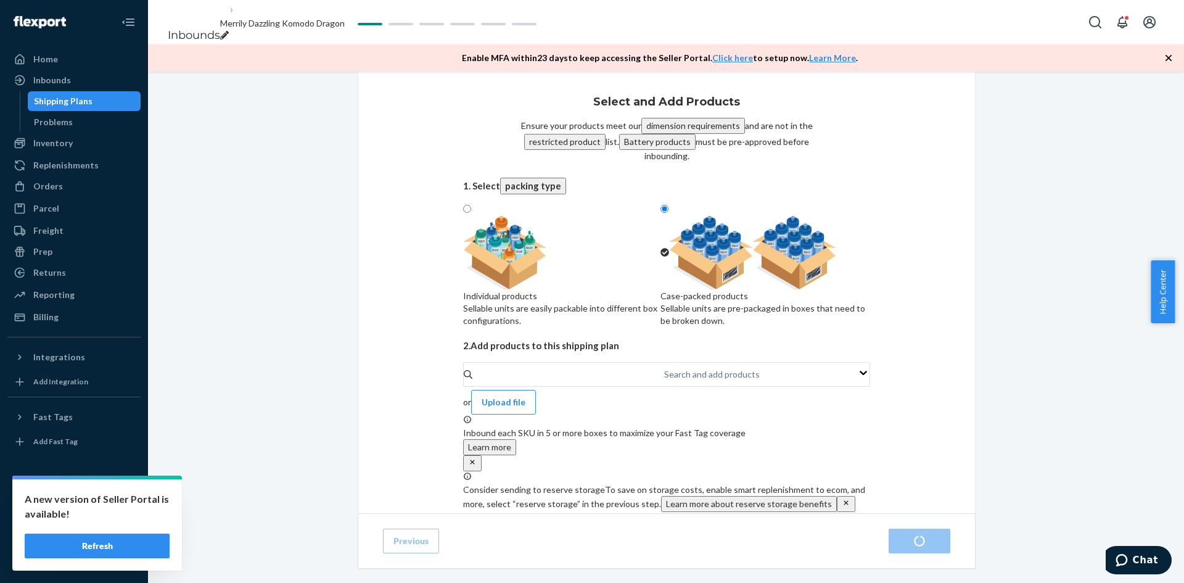
radio input "true"
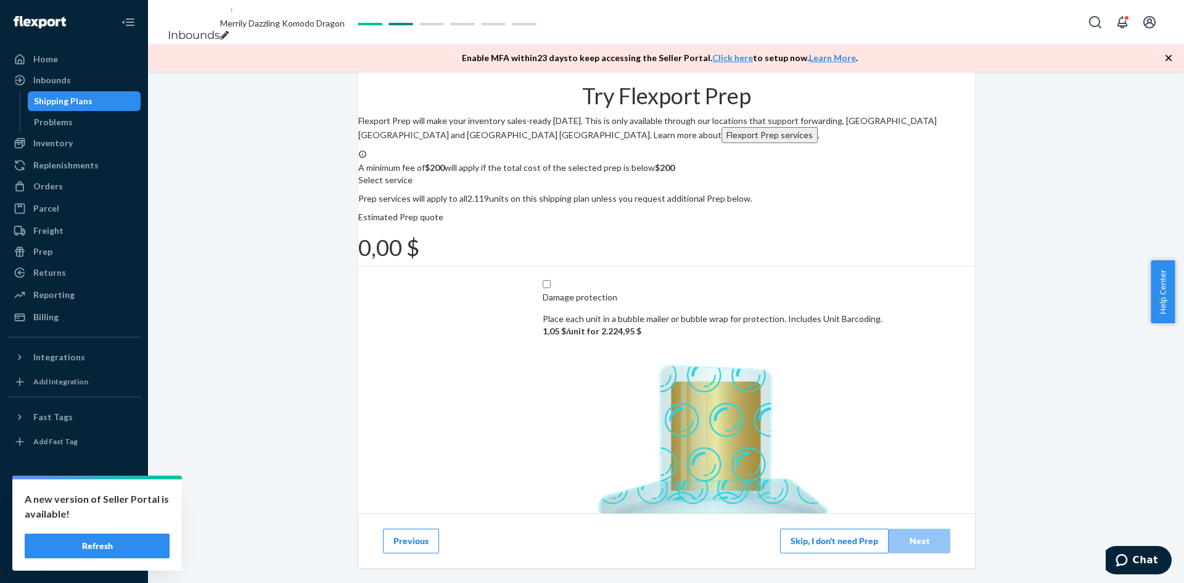
click at [229, 31] on icon "breadcrumbs" at bounding box center [224, 35] width 9 height 9
drag, startPoint x: 361, startPoint y: 22, endPoint x: 212, endPoint y: 22, distance: 149.3
click at [212, 22] on ol "Inbounds Merrily Dazzling Komodo Dragon" at bounding box center [244, 22] width 173 height 65
type input "Target Shipment 31"
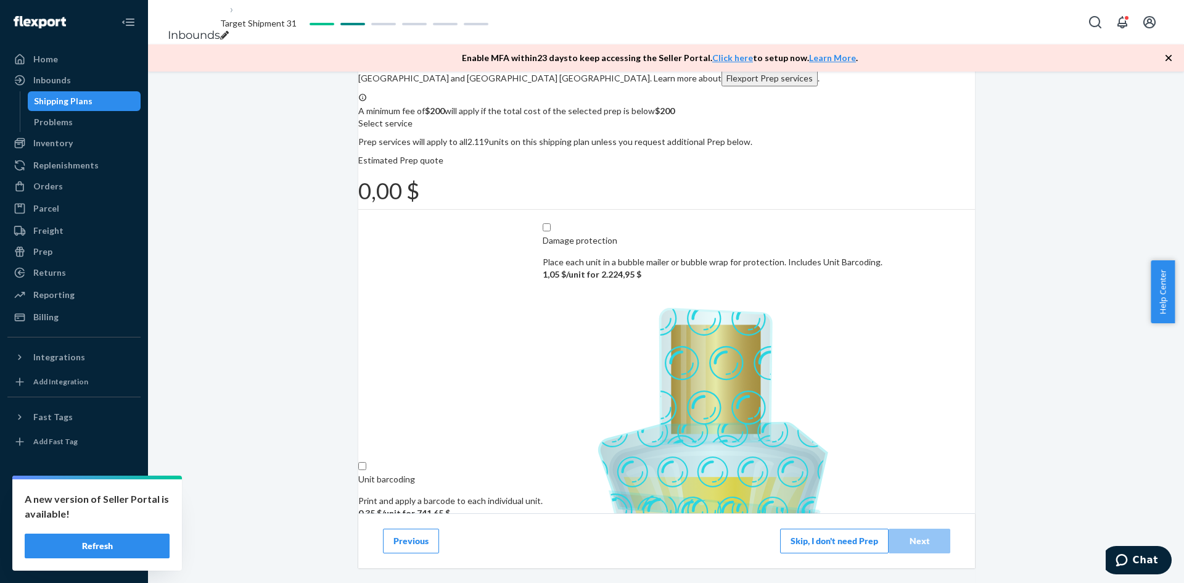
scroll to position [113, 0]
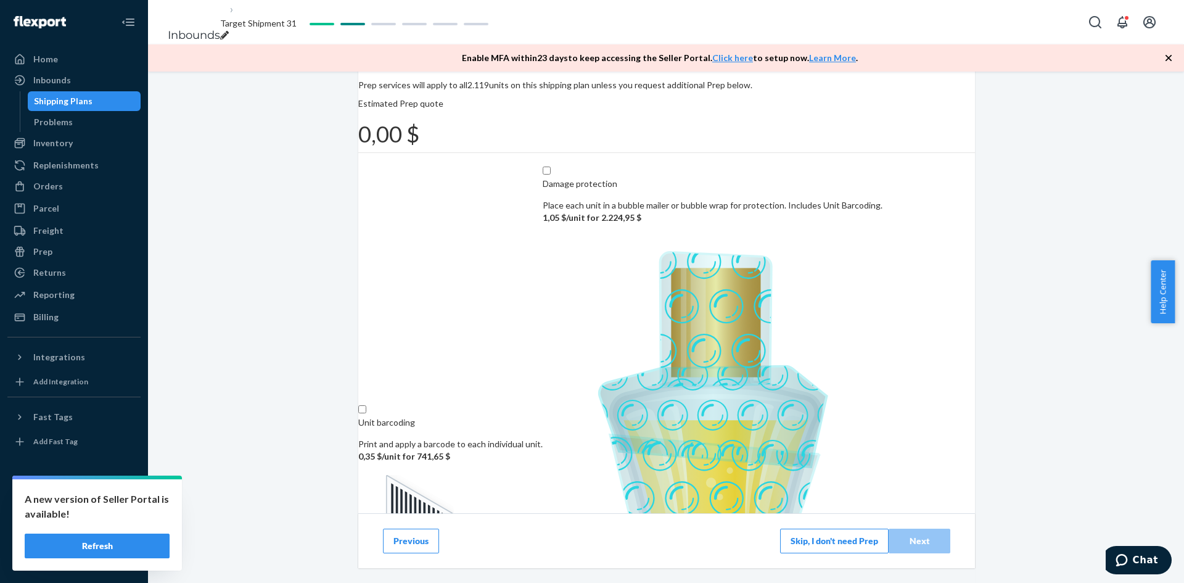
click at [840, 544] on button "Skip, I don't need Prep" at bounding box center [834, 541] width 109 height 25
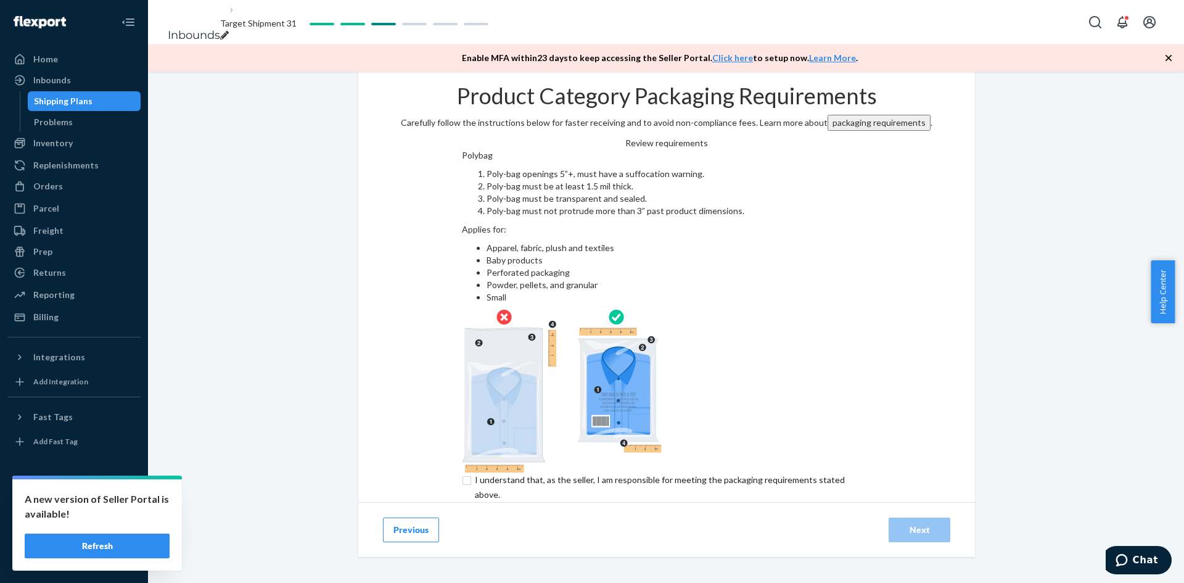
click at [462, 473] on input "checkbox" at bounding box center [667, 488] width 410 height 30
checkbox input "true"
click at [899, 524] on div "Next" at bounding box center [919, 530] width 41 height 12
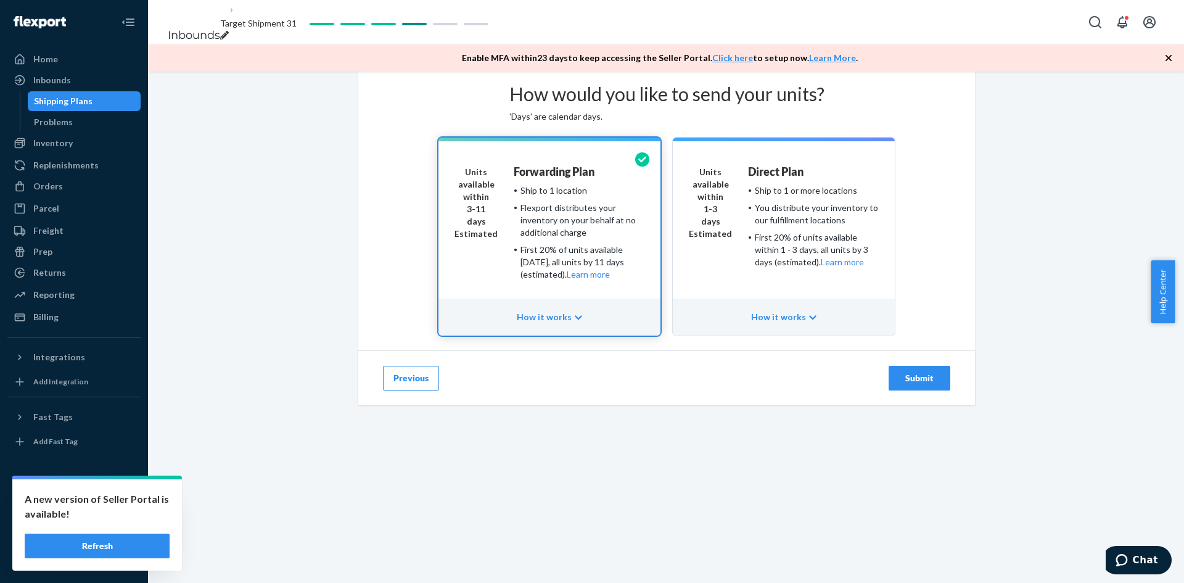
click at [895, 405] on div "Previous Submit" at bounding box center [666, 377] width 617 height 55
click at [899, 384] on div "Submit" at bounding box center [919, 378] width 41 height 12
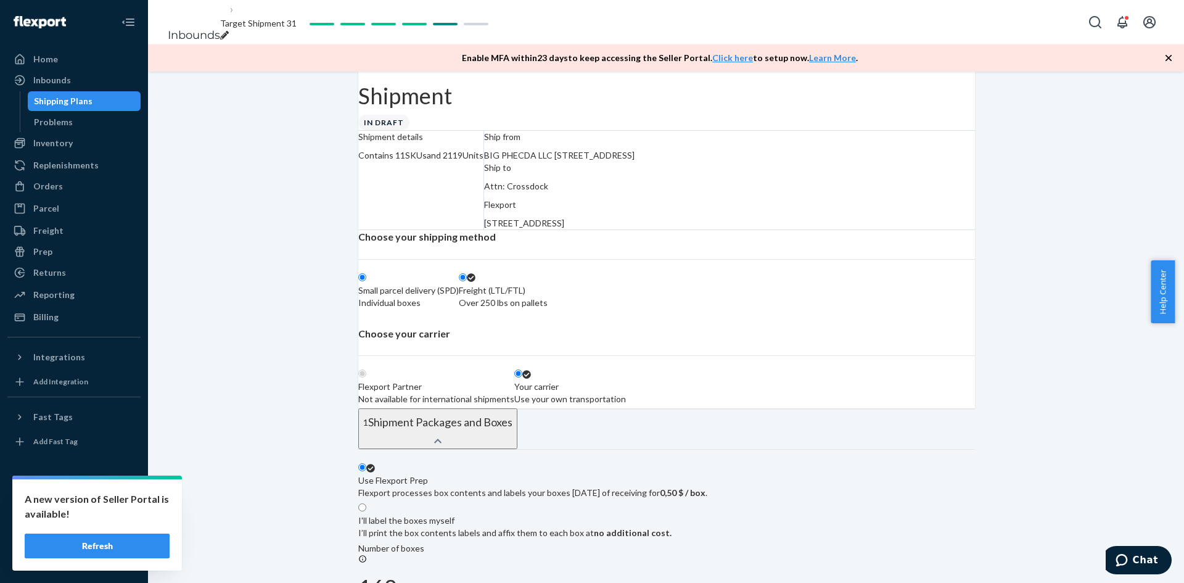
radio input "true"
radio input "false"
radio input "true"
radio input "false"
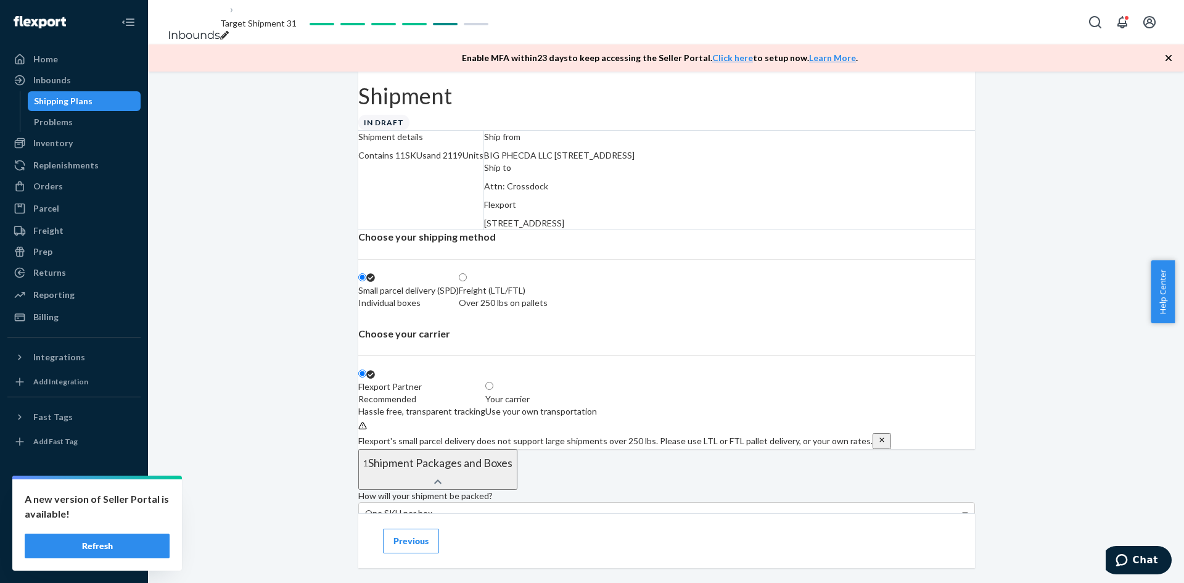
click at [548, 297] on div "Freight (LTL/FTL)" at bounding box center [503, 290] width 89 height 12
click at [467, 281] on input "Freight (LTL/FTL) Over 250 lbs on pallets" at bounding box center [463, 277] width 8 height 8
radio input "true"
radio input "false"
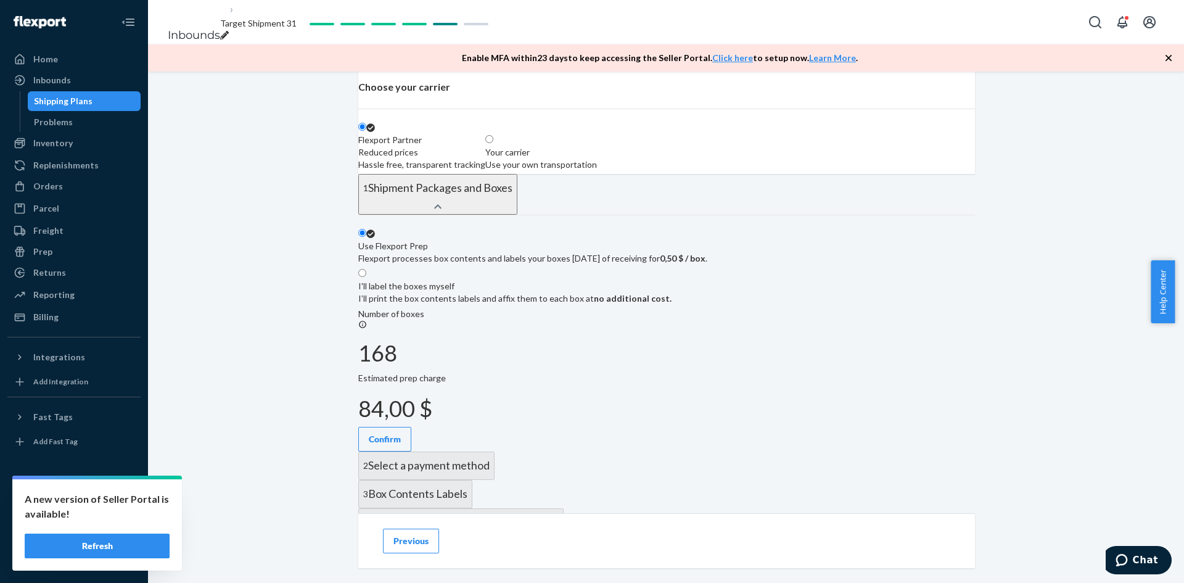
scroll to position [370, 0]
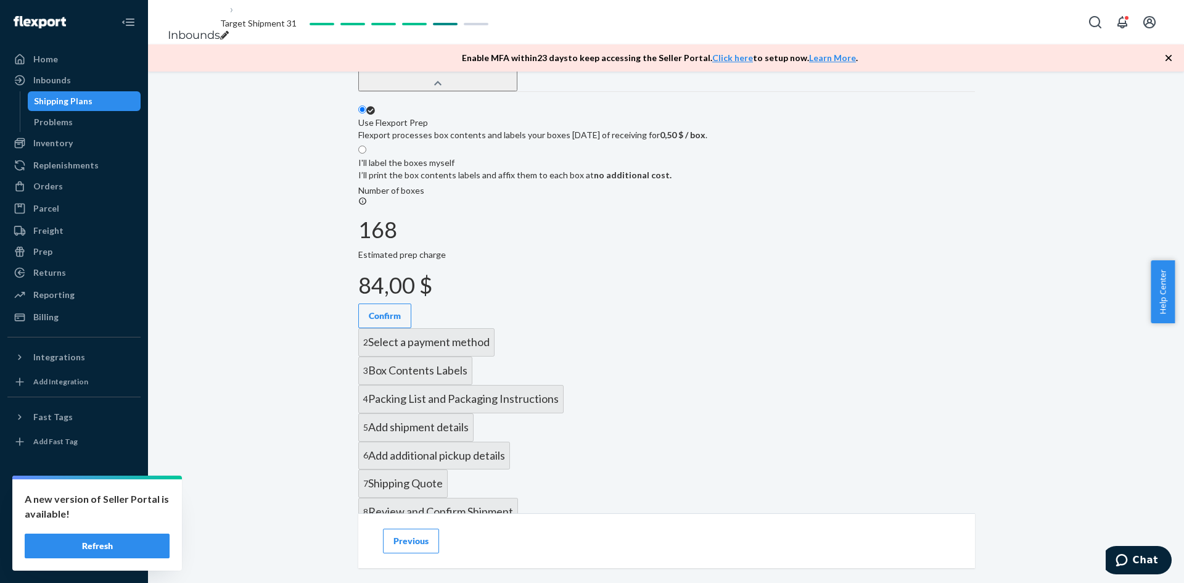
click at [672, 169] on div "I'll label the boxes myself" at bounding box center [514, 163] width 313 height 12
click at [366, 154] on input "I'll label the boxes myself I’ll print the box contents labels and affix them t…" at bounding box center [362, 150] width 8 height 8
radio input "true"
radio input "false"
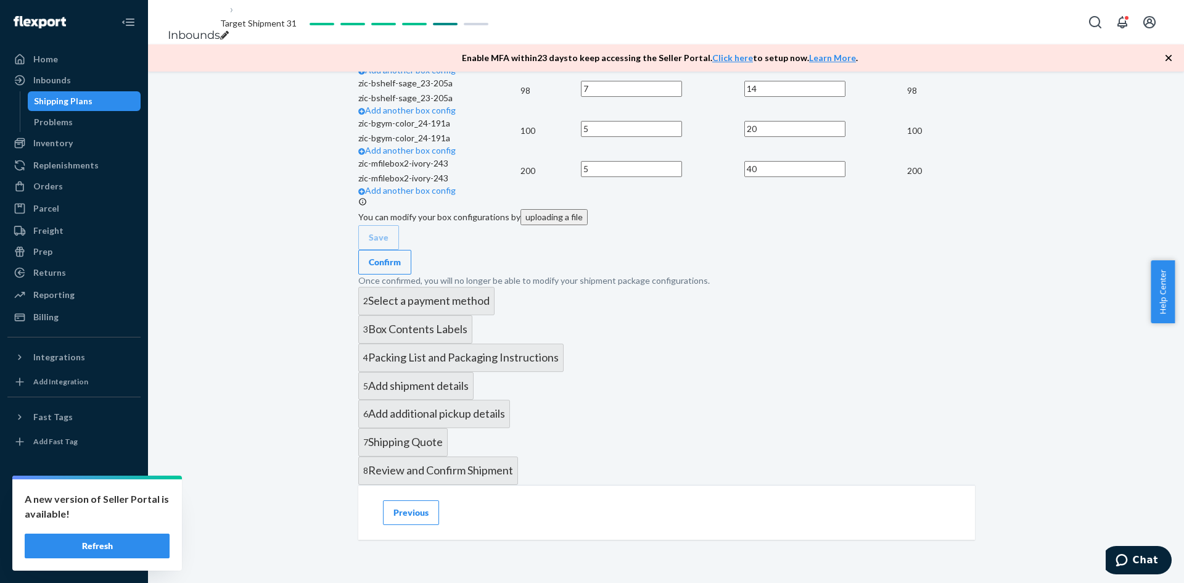
scroll to position [1542, 0]
click at [401, 256] on div "Confirm" at bounding box center [385, 262] width 32 height 12
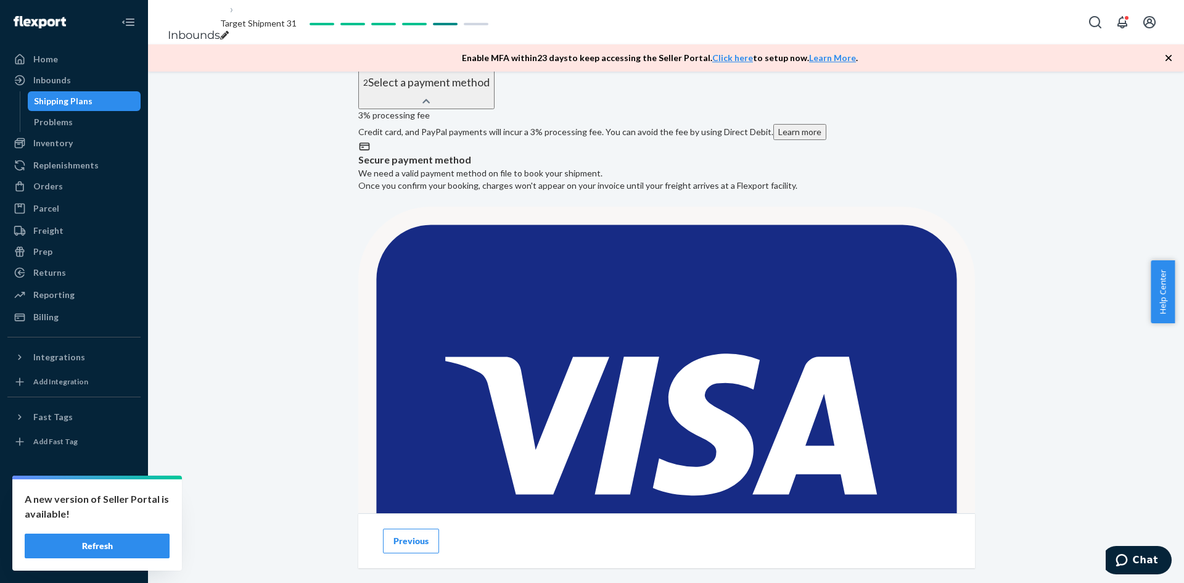
scroll to position [472, 0]
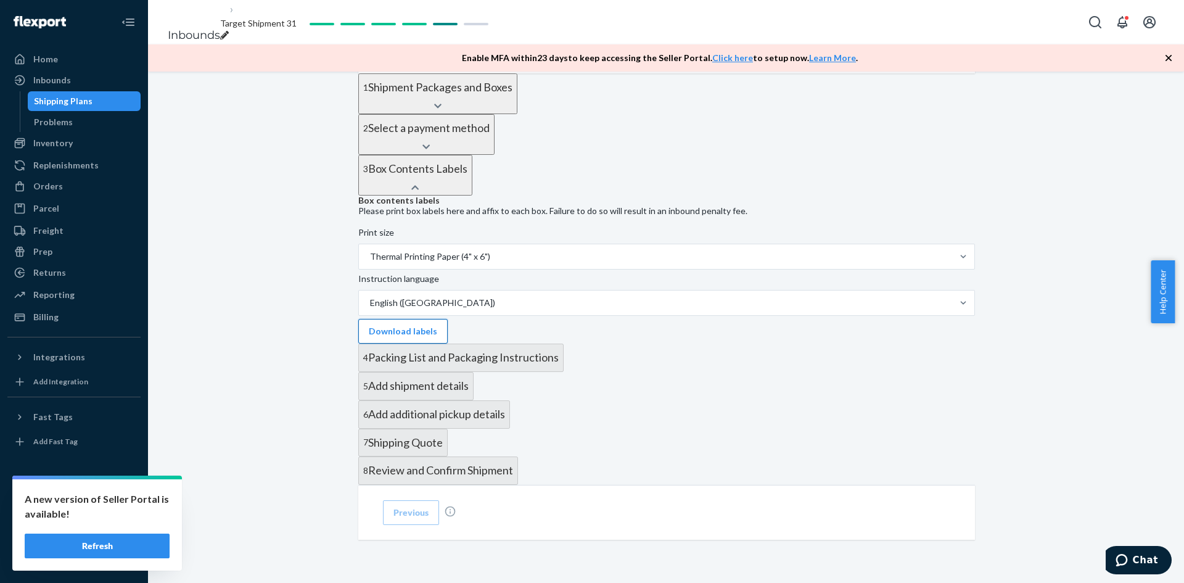
click at [448, 319] on button "Download labels" at bounding box center [402, 331] width 89 height 25
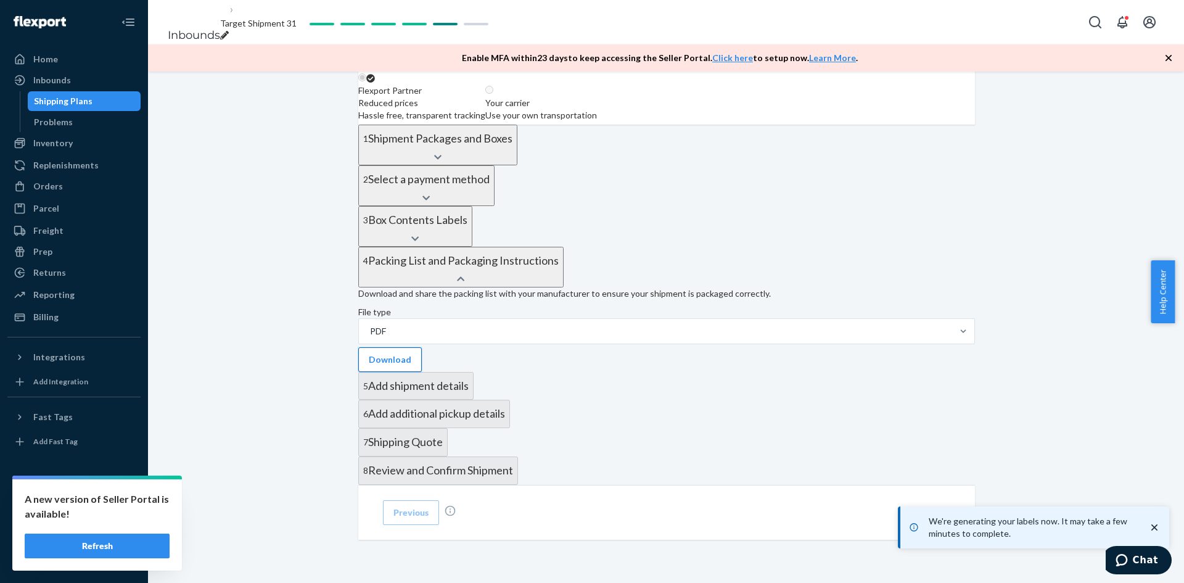
click at [422, 361] on button "Download" at bounding box center [390, 359] width 64 height 25
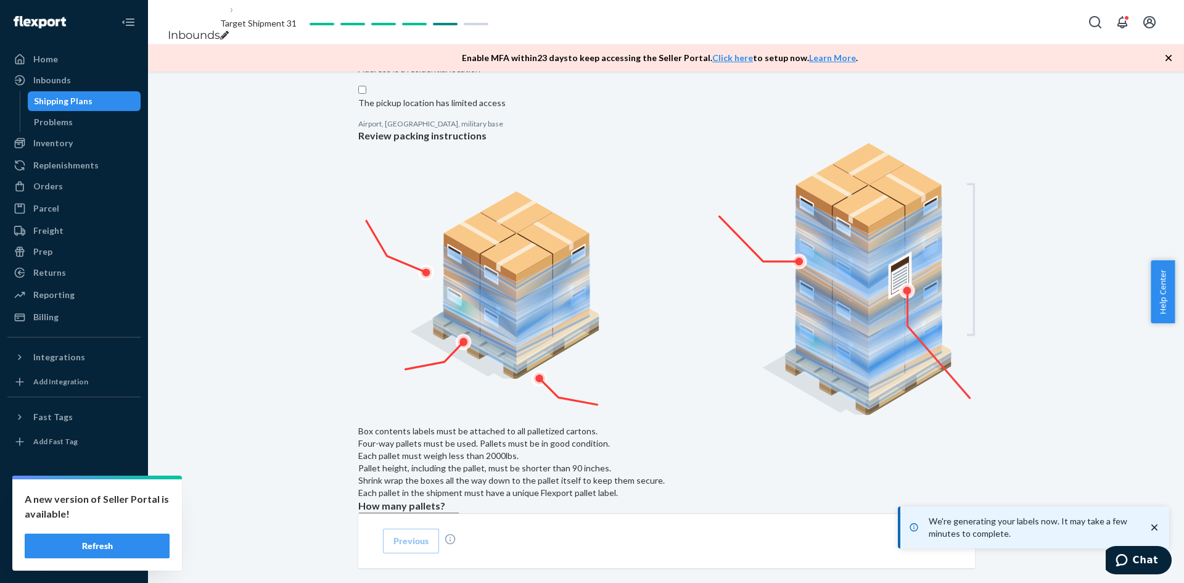
scroll to position [595, 0]
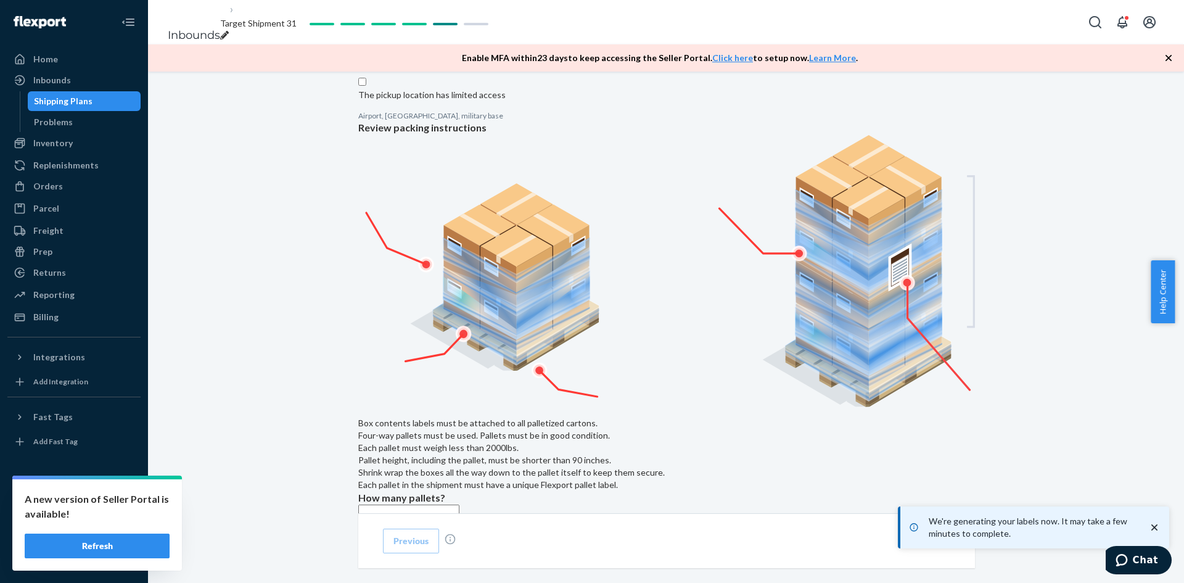
click at [366, 52] on input "Address is a residential location" at bounding box center [362, 48] width 8 height 8
checkbox input "true"
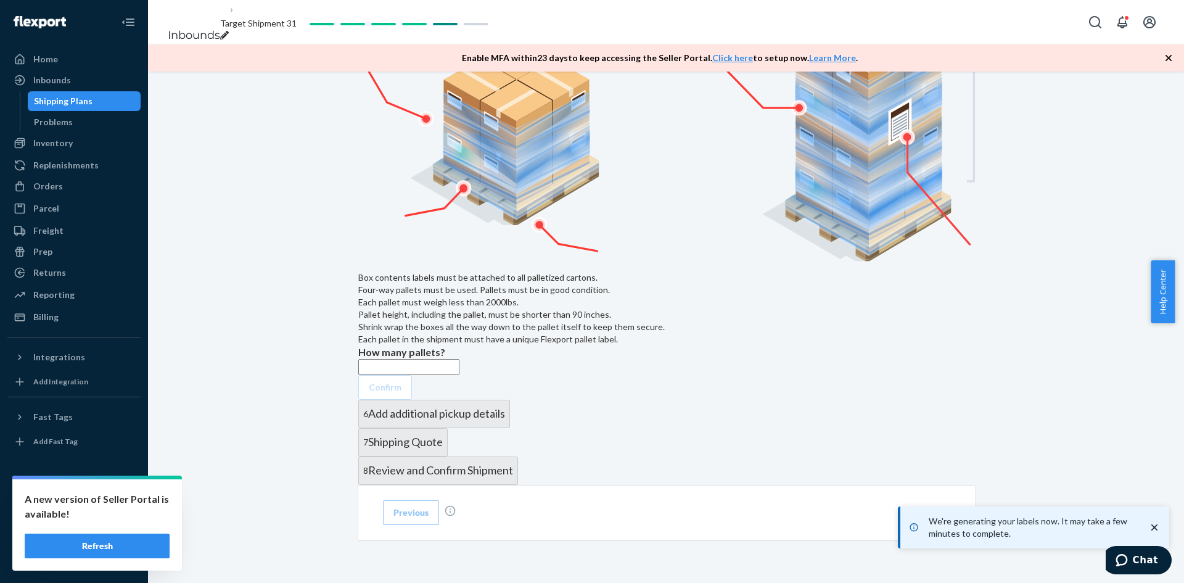
scroll to position [904, 0]
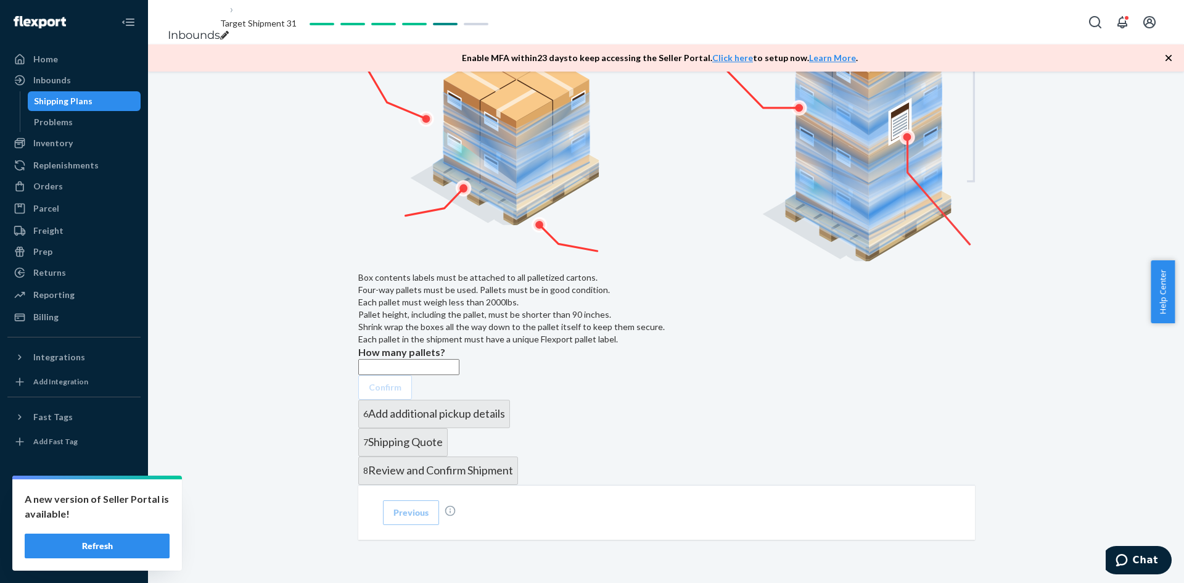
click at [423, 359] on input "text" at bounding box center [408, 367] width 101 height 16
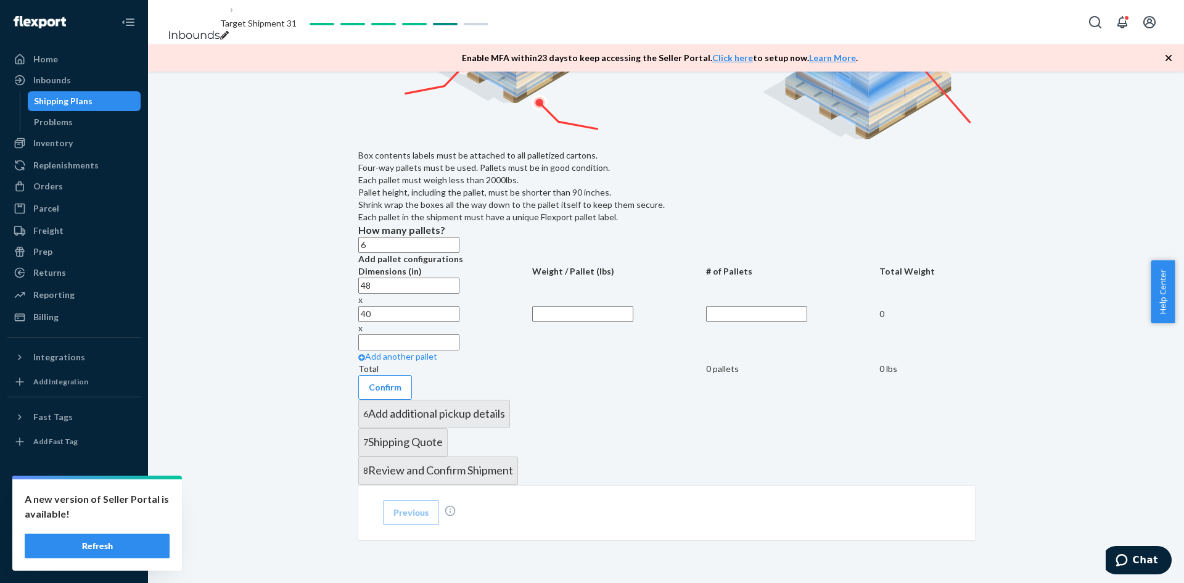
type input "6"
click at [460, 350] on input "text" at bounding box center [408, 342] width 101 height 16
type input "72"
click at [590, 322] on input "text" at bounding box center [582, 314] width 101 height 16
type input "800"
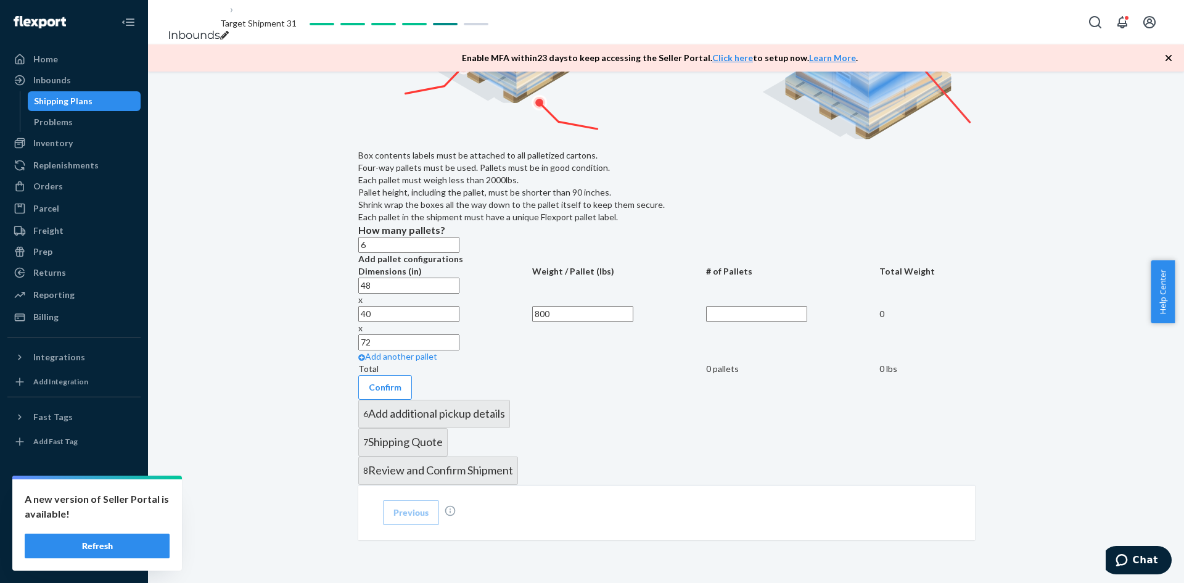
click at [706, 322] on input "text" at bounding box center [756, 314] width 101 height 16
type input "6"
click at [592, 322] on input "800" at bounding box center [582, 314] width 101 height 16
type input "9"
type input "830"
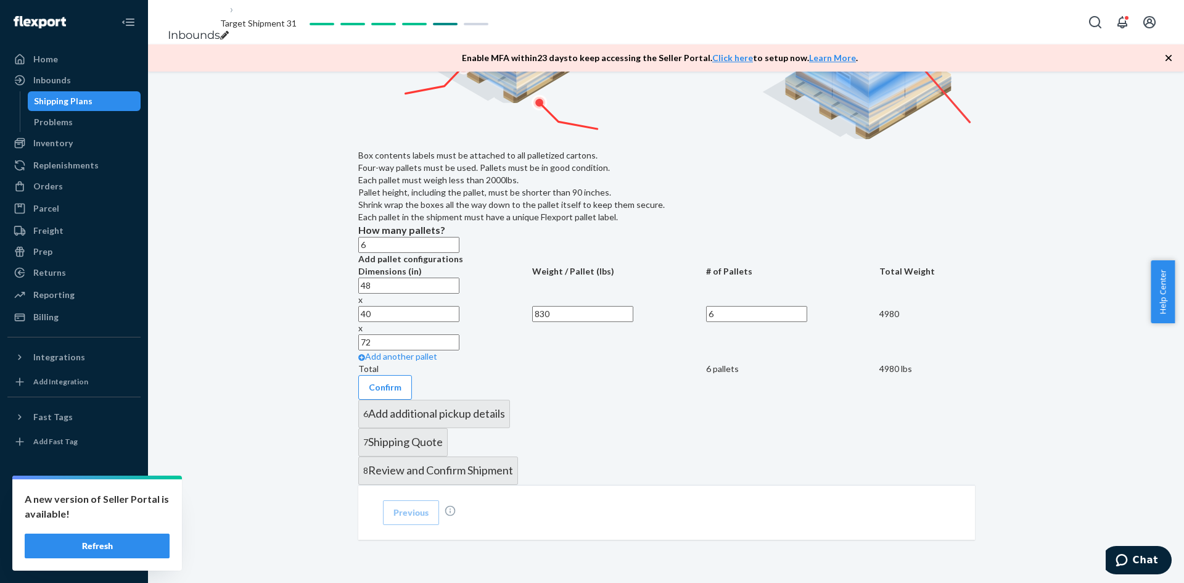
click at [532, 363] on td "Add another pallet" at bounding box center [445, 356] width 174 height 12
click at [412, 375] on button "Confirm" at bounding box center [385, 387] width 54 height 25
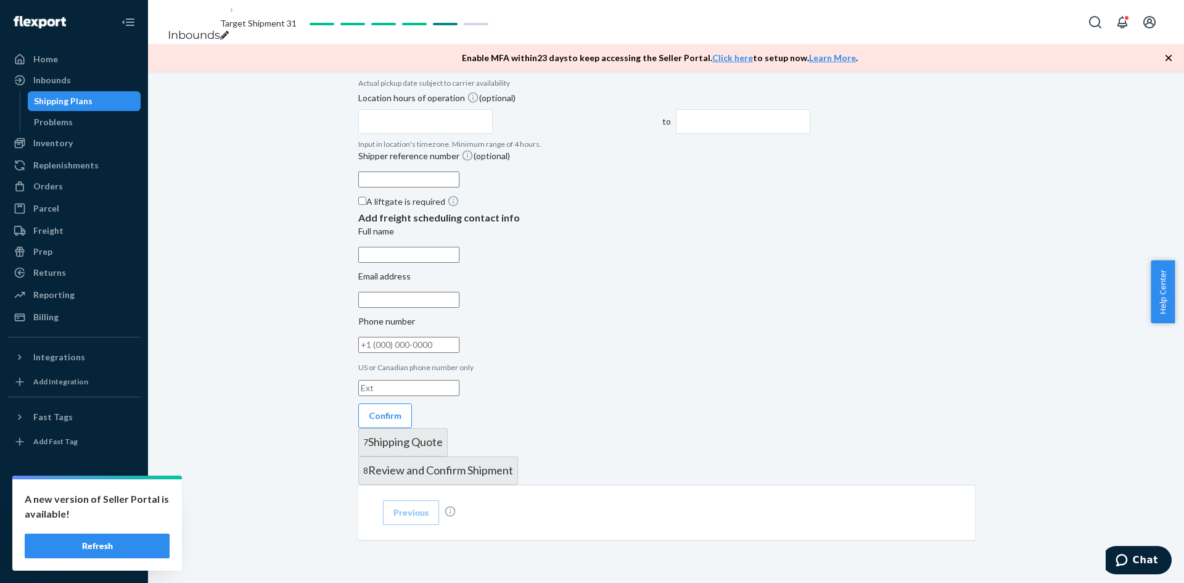
scroll to position [616, 0]
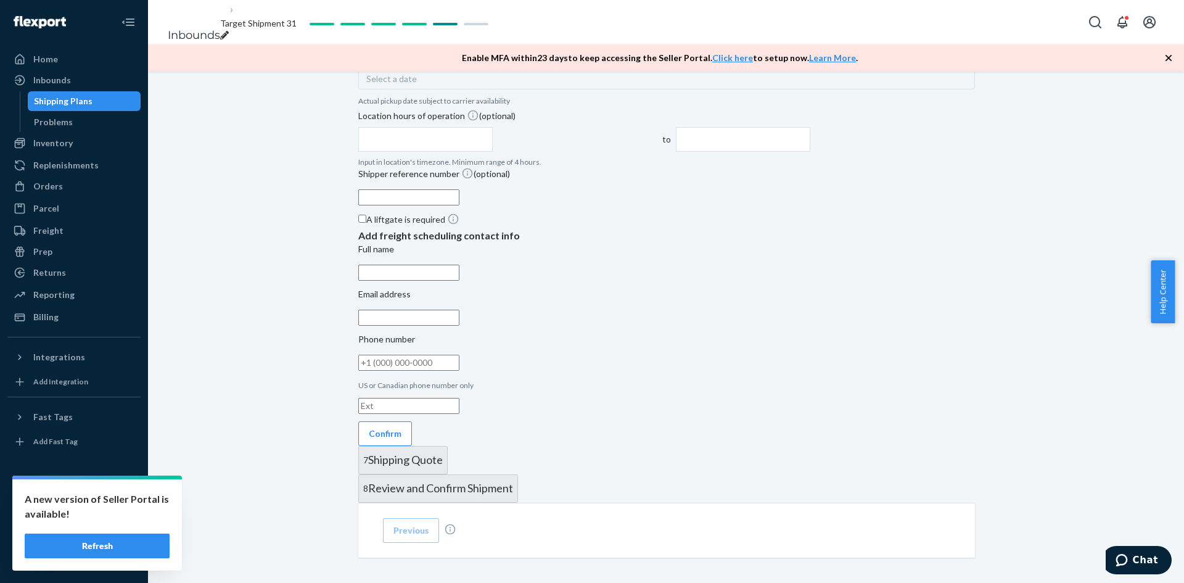
click at [475, 89] on div "Select a date" at bounding box center [666, 78] width 617 height 22
click at [535, 386] on abbr "24" at bounding box center [539, 381] width 8 height 9
click at [493, 152] on input "text" at bounding box center [425, 139] width 134 height 25
type input "8:30 AM"
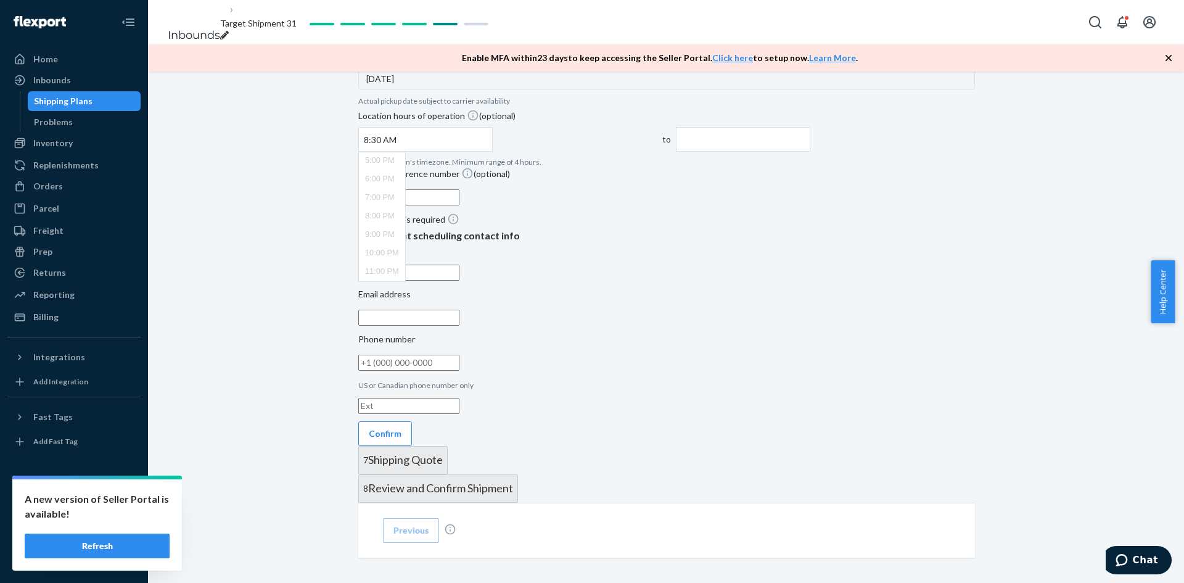
type input "12:00 PM"
click at [811, 152] on input "12:00 PM" at bounding box center [743, 139] width 134 height 25
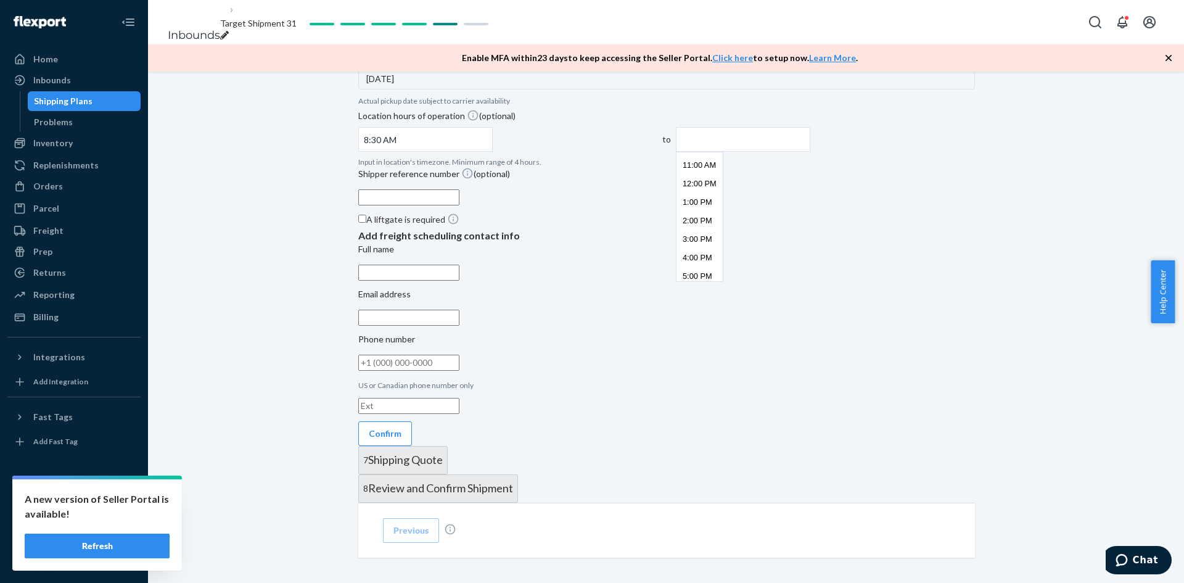
click at [811, 152] on input "text" at bounding box center [743, 139] width 134 height 25
type input "3:00 PM"
click at [460, 281] on input "Full name" at bounding box center [408, 273] width 101 height 16
type input "[PERSON_NAME]"
click at [460, 326] on input "Email address" at bounding box center [408, 318] width 101 height 16
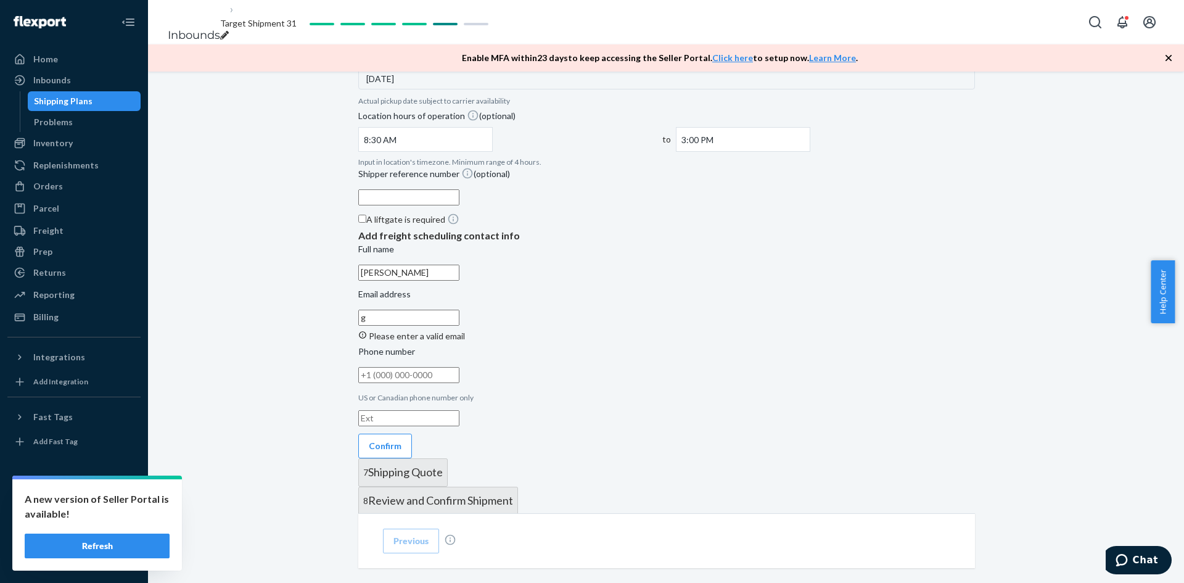
type input "[EMAIL_ADDRESS][DOMAIN_NAME]"
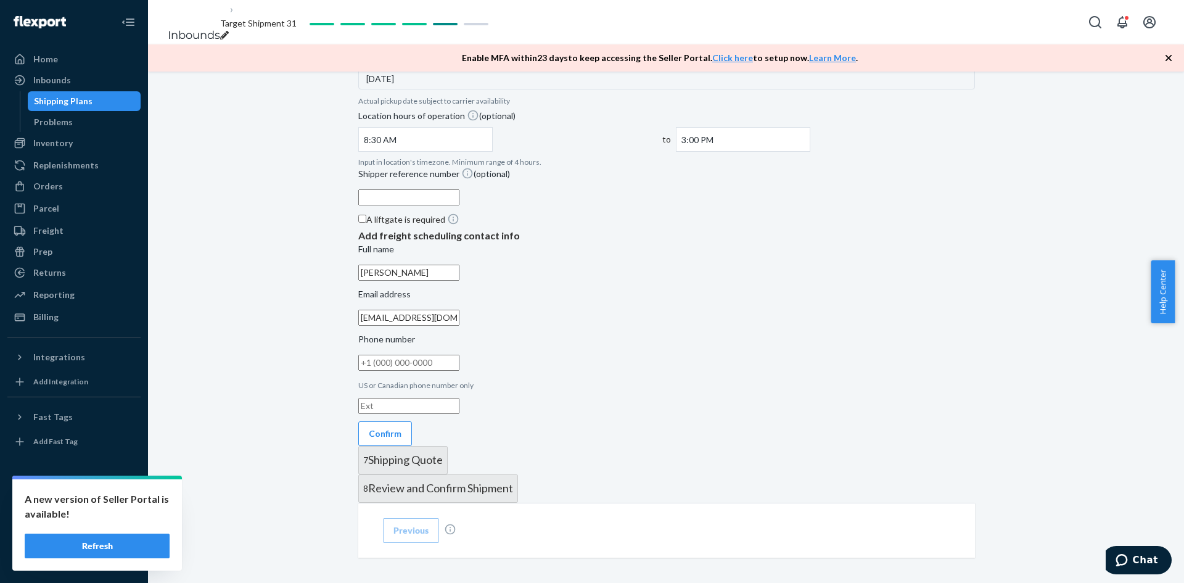
scroll to position [740, 0]
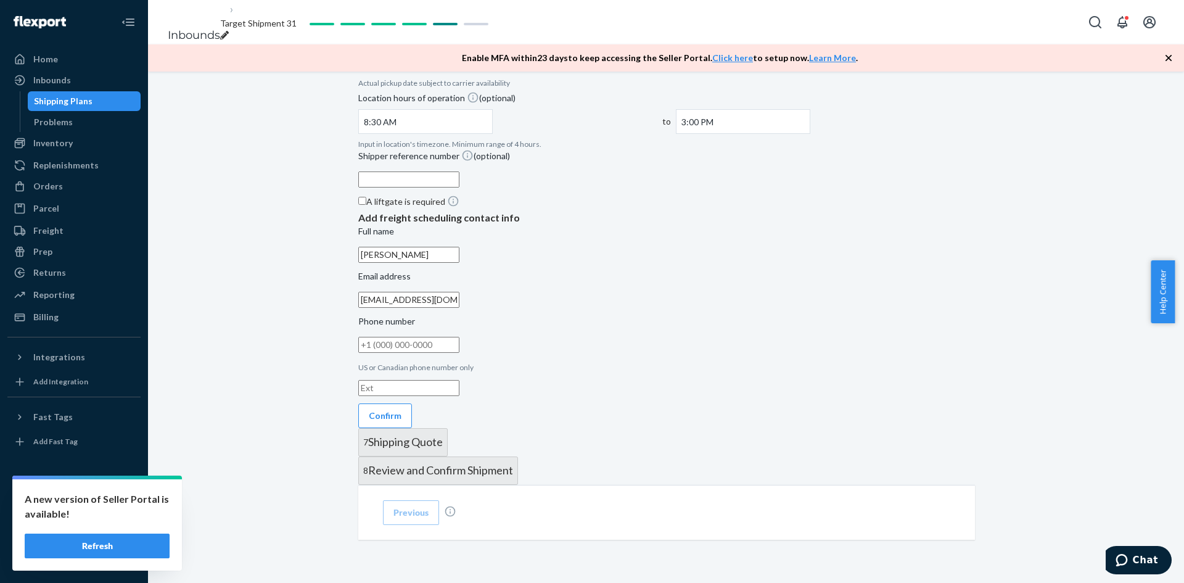
click at [460, 353] on input "Phone number US or Canadian phone number only" at bounding box center [408, 345] width 101 height 16
type input "[PHONE_NUMBER]"
click at [412, 428] on button "Confirm" at bounding box center [385, 415] width 54 height 25
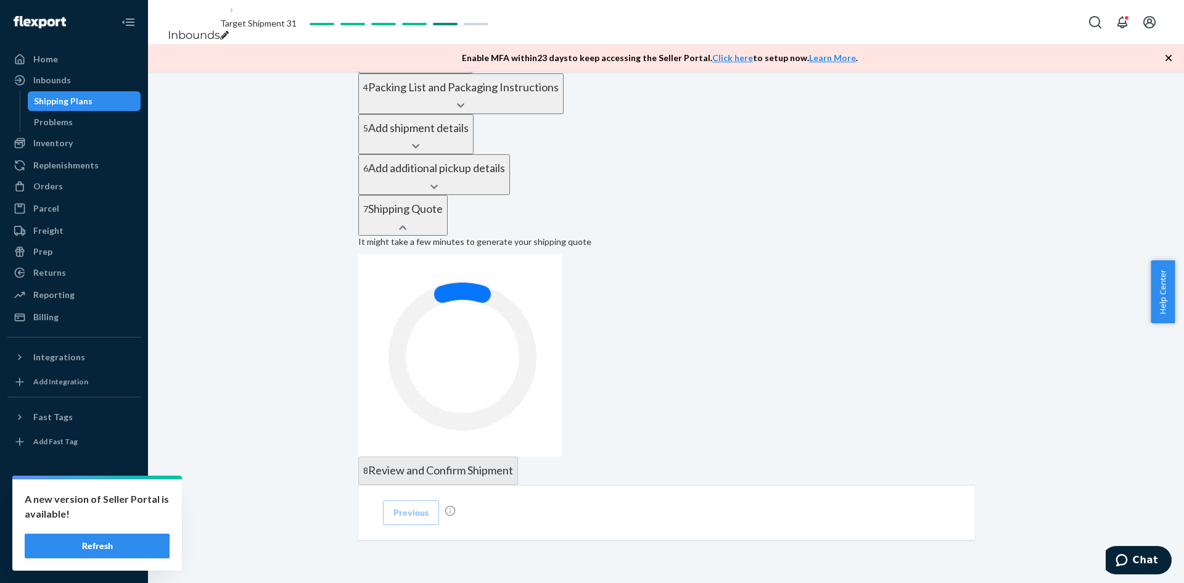
scroll to position [589, 0]
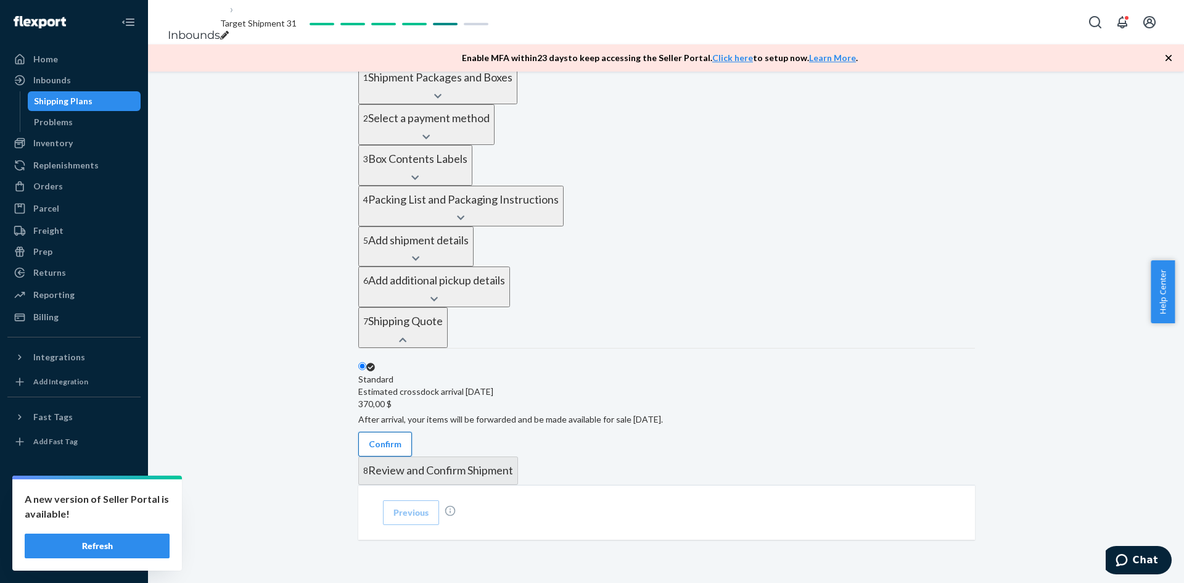
click at [412, 432] on button "Confirm" at bounding box center [385, 444] width 54 height 25
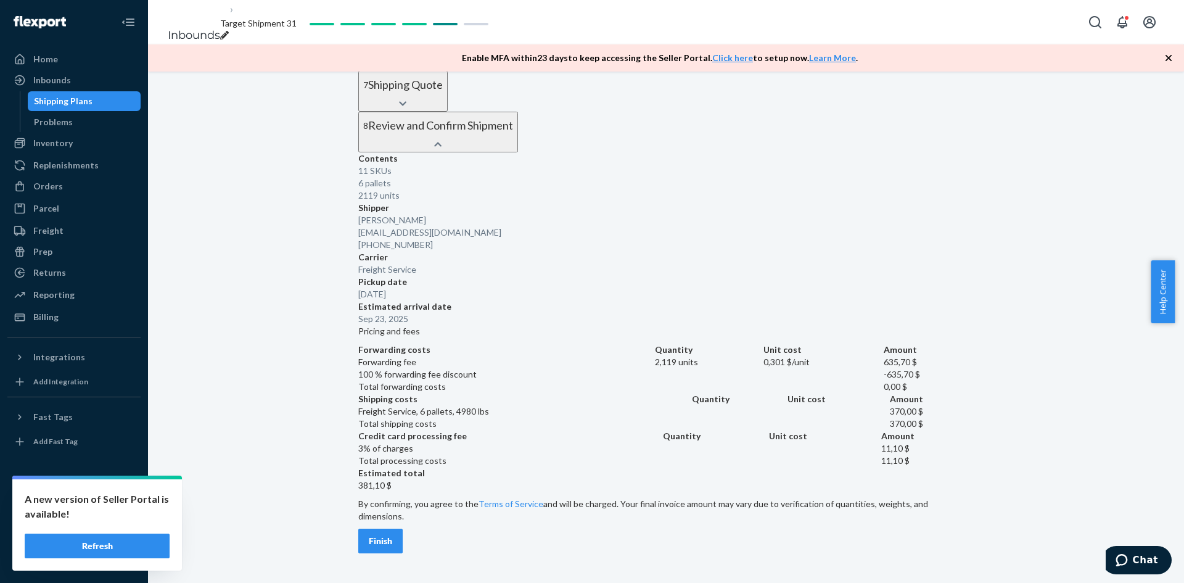
scroll to position [876, 0]
click at [392, 535] on div "Finish" at bounding box center [380, 541] width 23 height 12
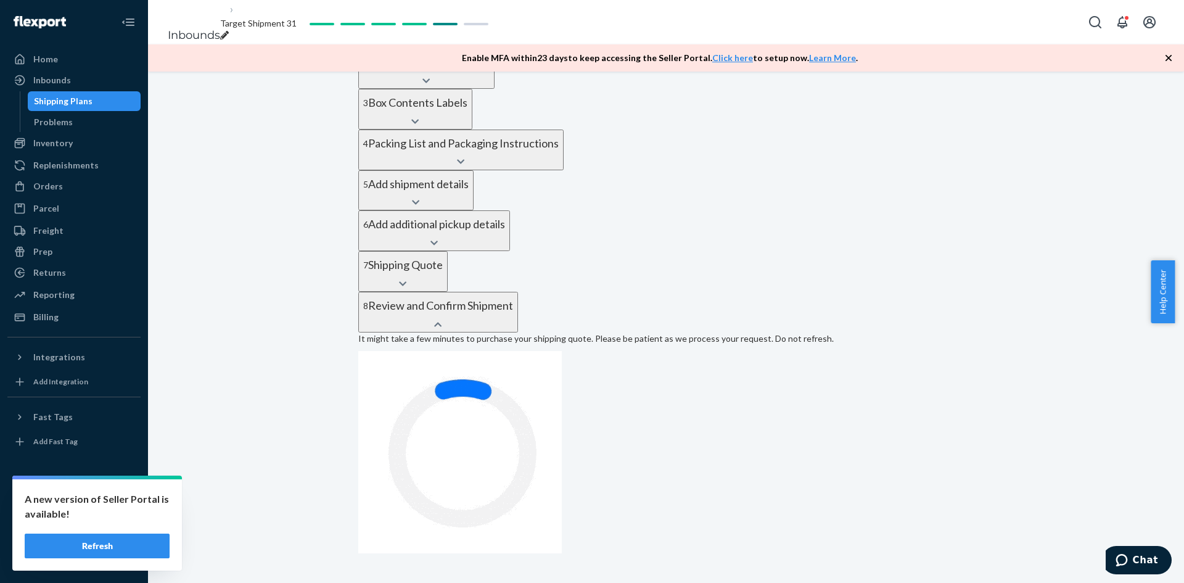
scroll to position [533, 0]
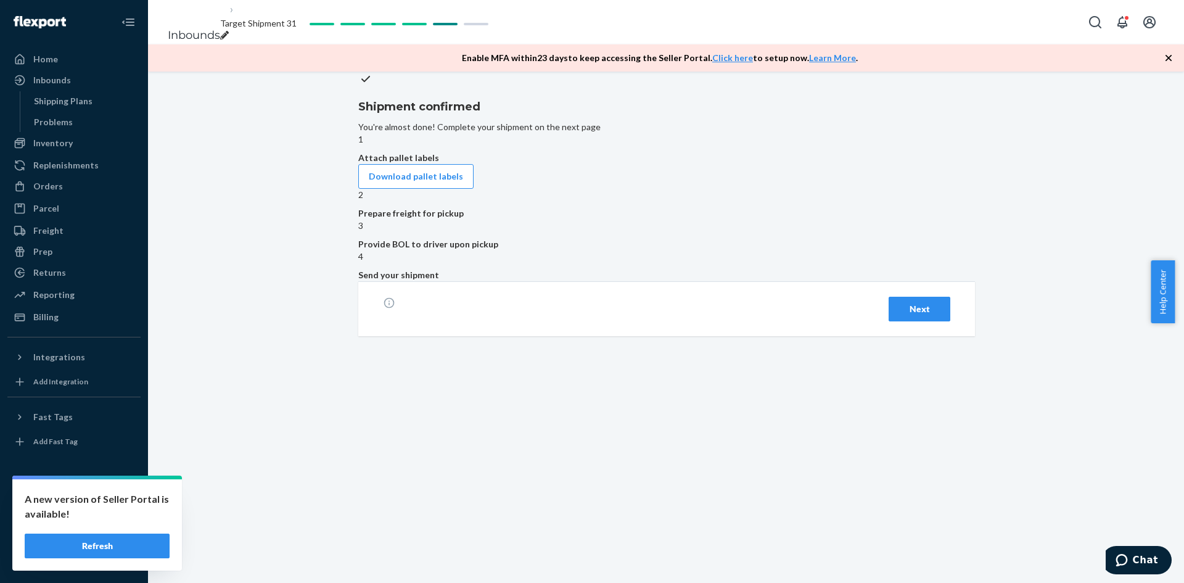
click at [909, 315] on div "Next" at bounding box center [919, 309] width 41 height 12
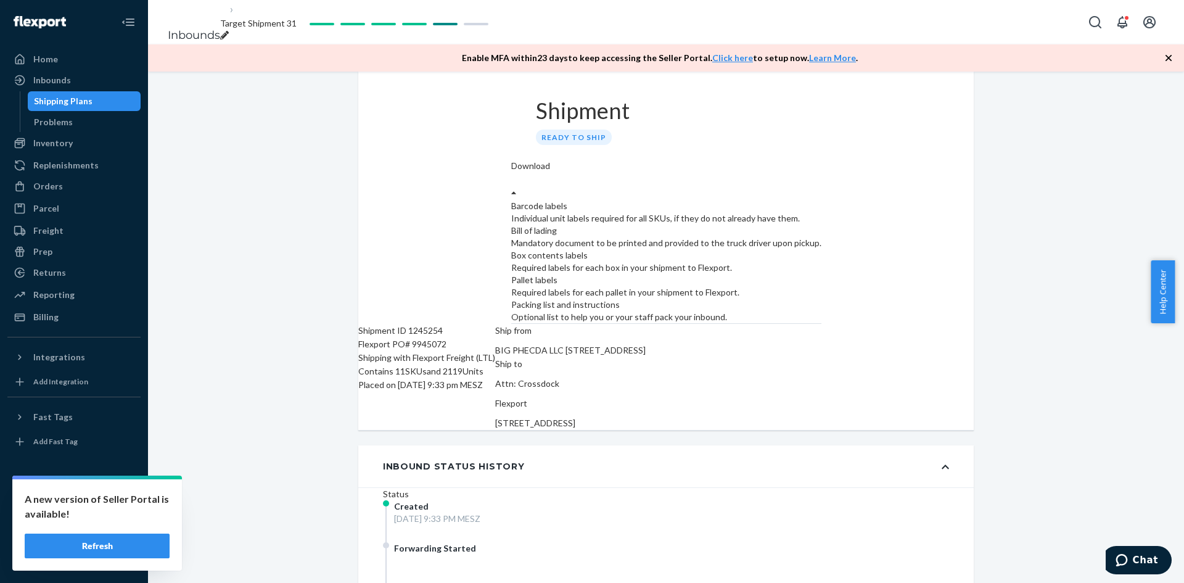
click at [822, 160] on div "Download" at bounding box center [666, 180] width 310 height 40
click at [822, 237] on div "Mandatory document to be printed and provided to the truck driver upon pickup." at bounding box center [666, 243] width 310 height 12
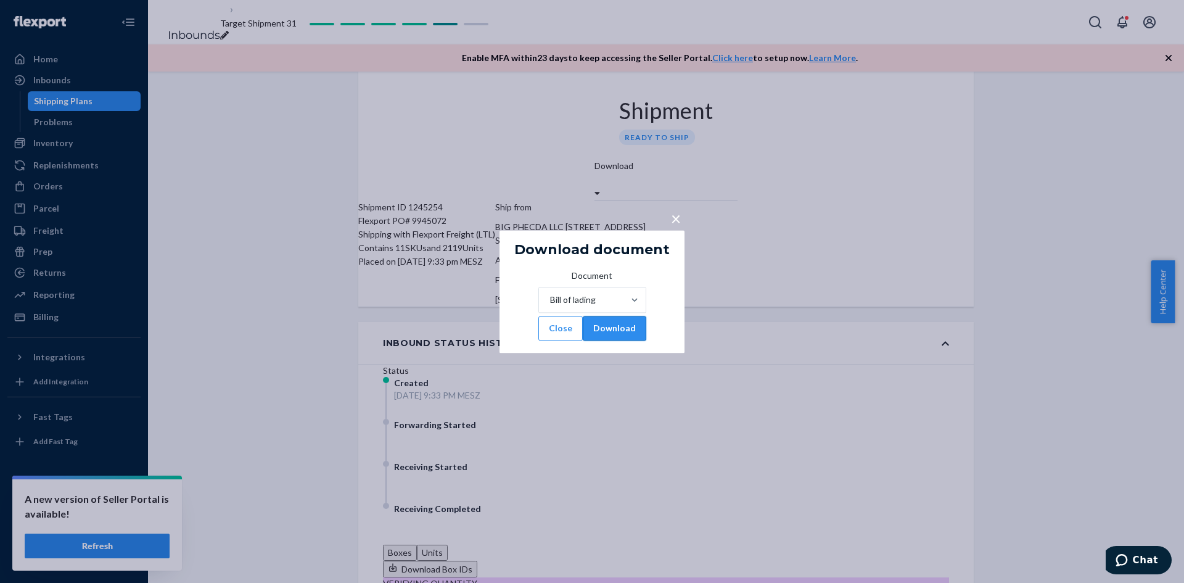
click at [636, 334] on button "Download" at bounding box center [615, 328] width 64 height 25
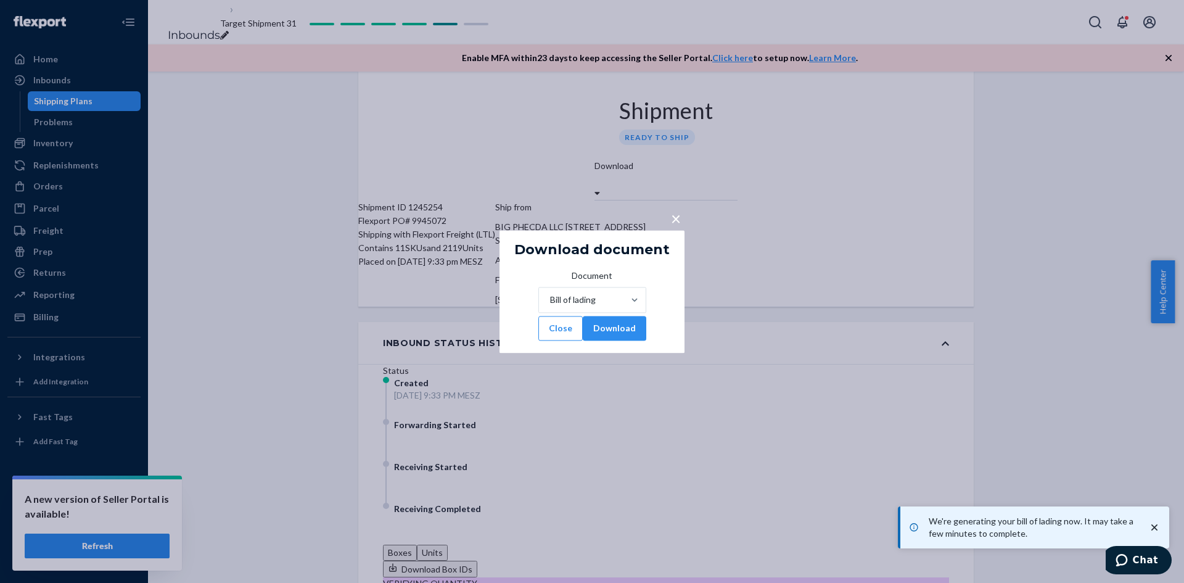
drag, startPoint x: 677, startPoint y: 209, endPoint x: 685, endPoint y: 208, distance: 7.4
click at [677, 209] on span "×" at bounding box center [676, 218] width 10 height 21
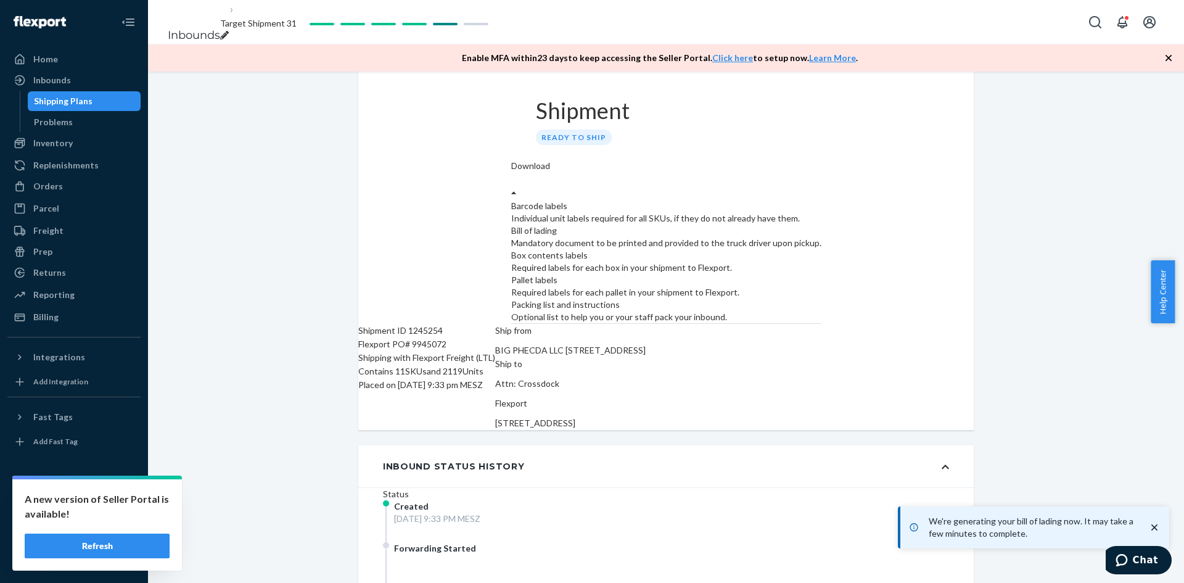
click at [517, 188] on div at bounding box center [514, 194] width 6 height 12
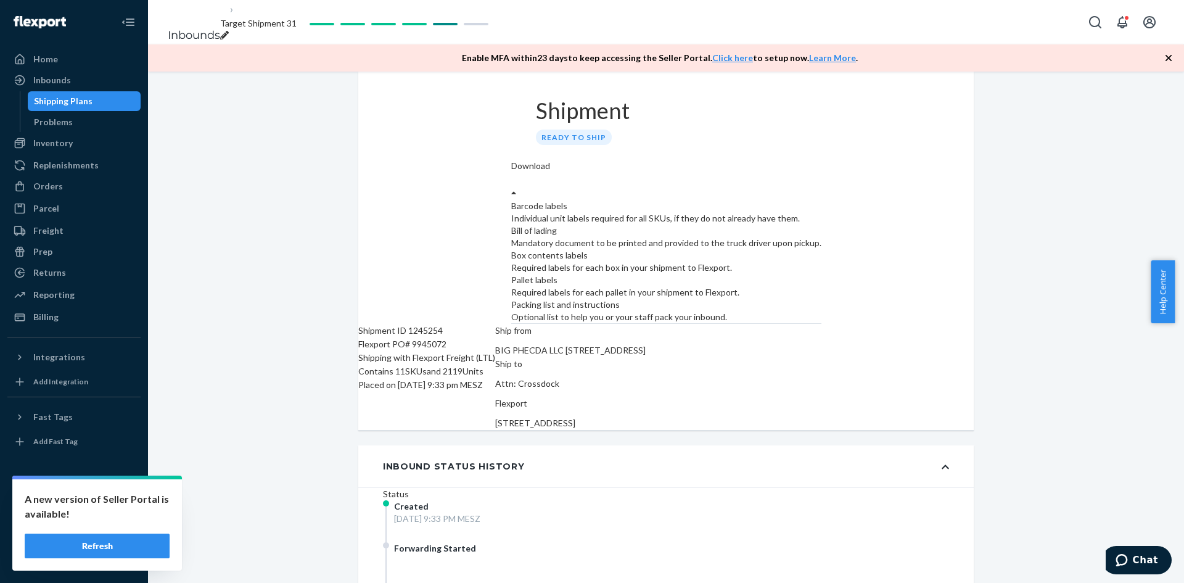
click at [822, 274] on div "Pallet labels" at bounding box center [666, 280] width 310 height 12
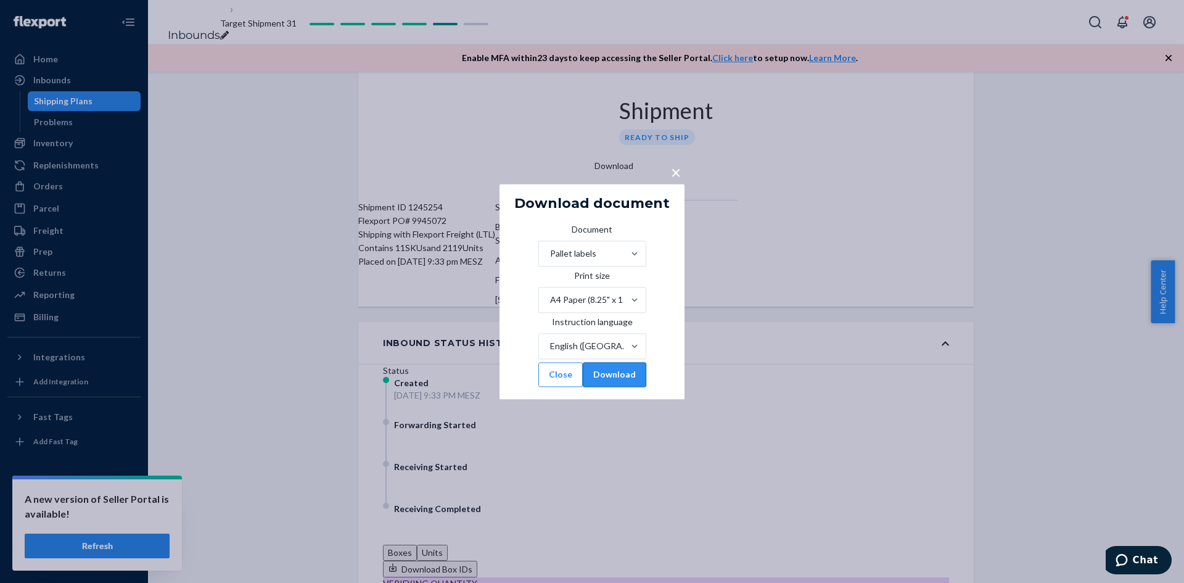
click at [646, 387] on button "Download" at bounding box center [615, 374] width 64 height 25
click at [677, 162] on span "×" at bounding box center [676, 172] width 10 height 21
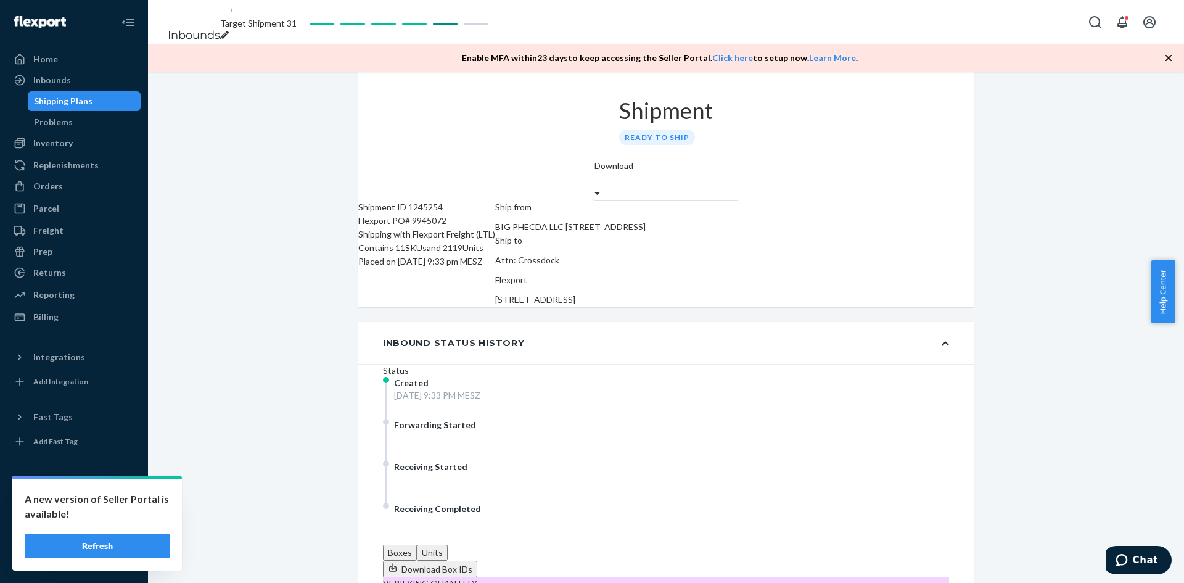
click at [600, 188] on div at bounding box center [598, 194] width 6 height 12
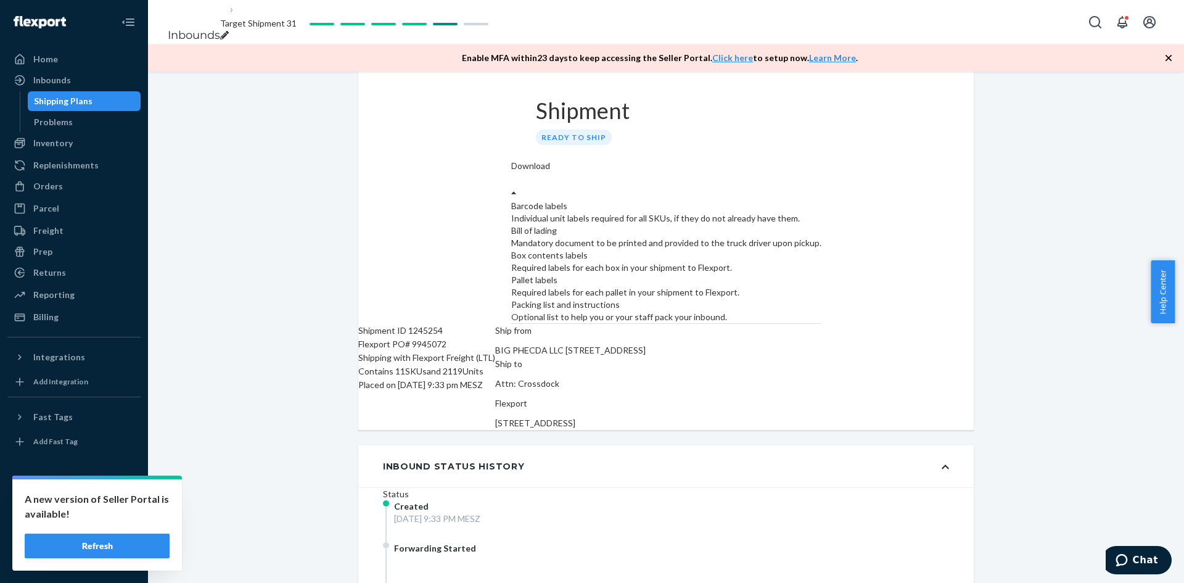
scroll to position [0, 0]
